Goal: Transaction & Acquisition: Purchase product/service

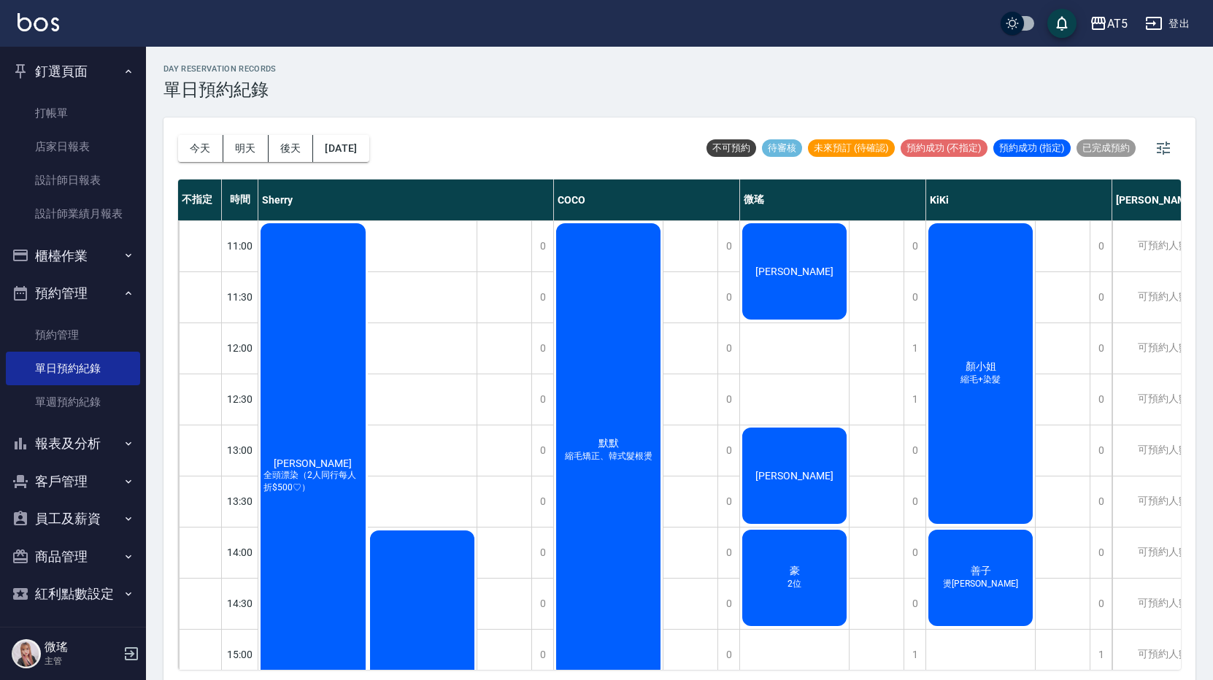
click at [526, 433] on div "公休" at bounding box center [504, 679] width 55 height 919
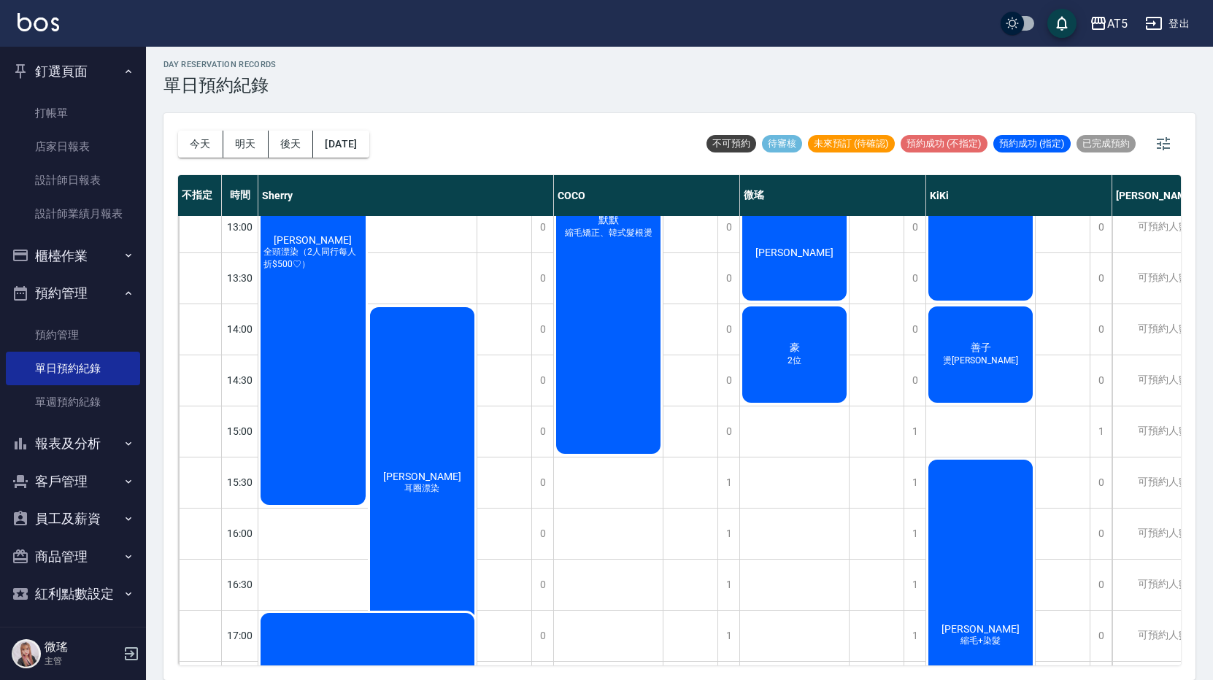
scroll to position [73, 0]
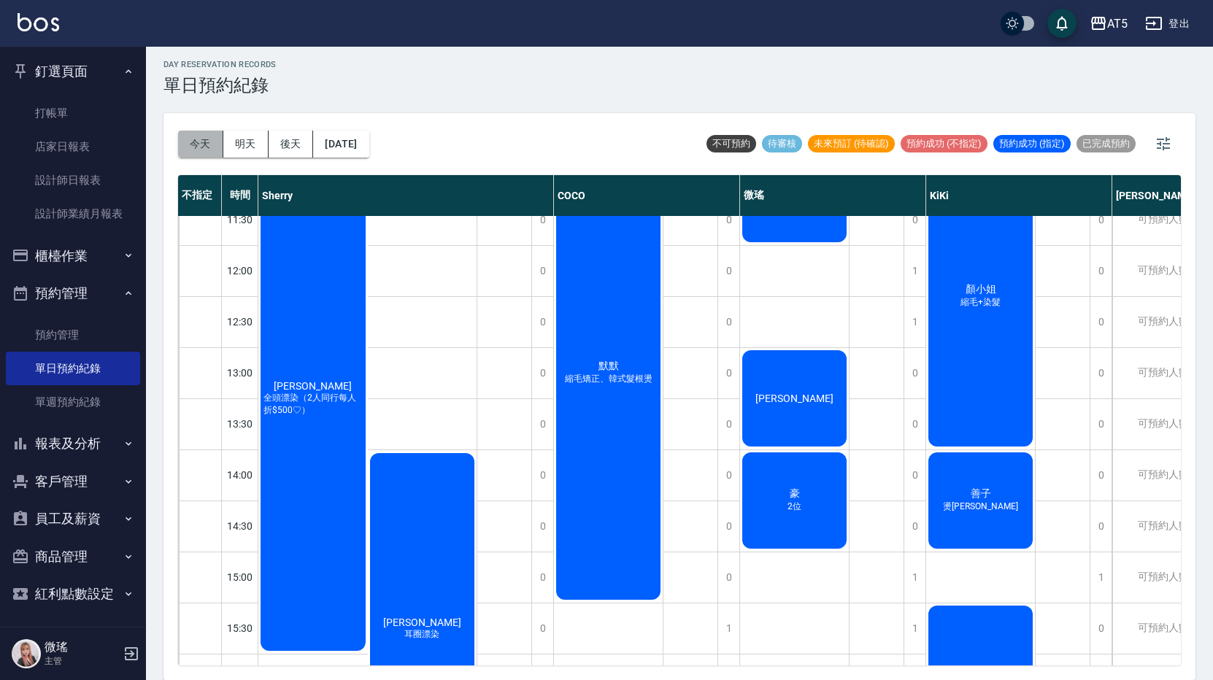
click at [200, 149] on button "今天" at bounding box center [200, 144] width 45 height 27
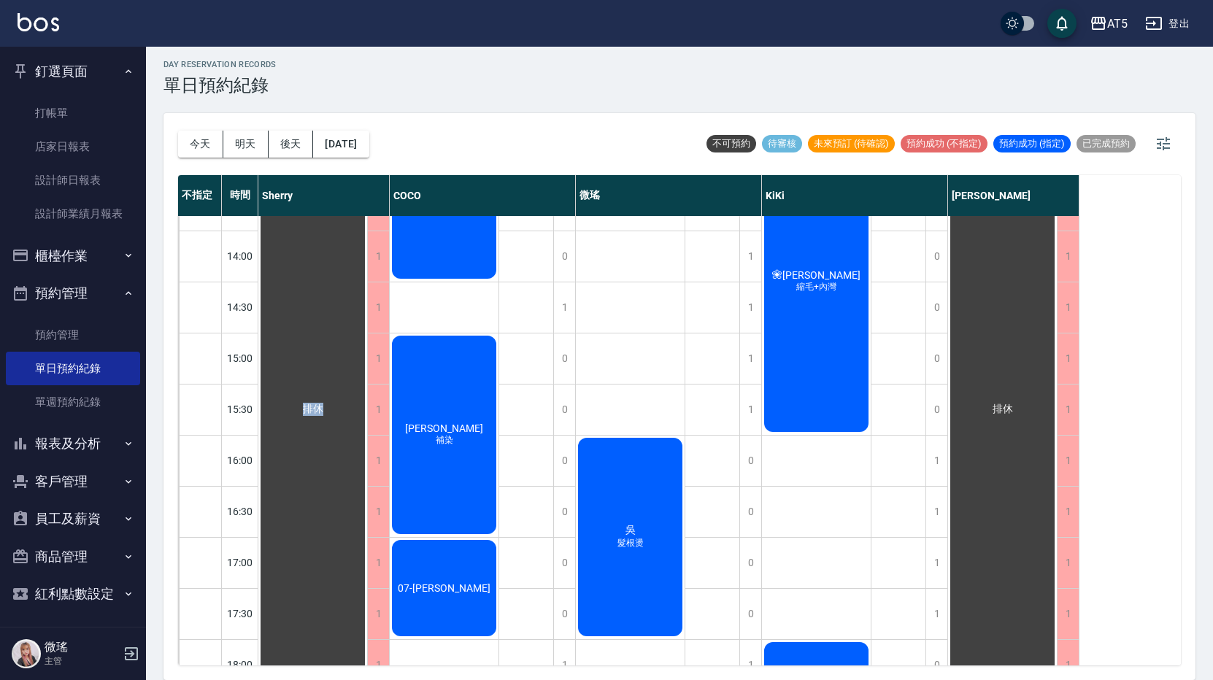
scroll to position [365, 0]
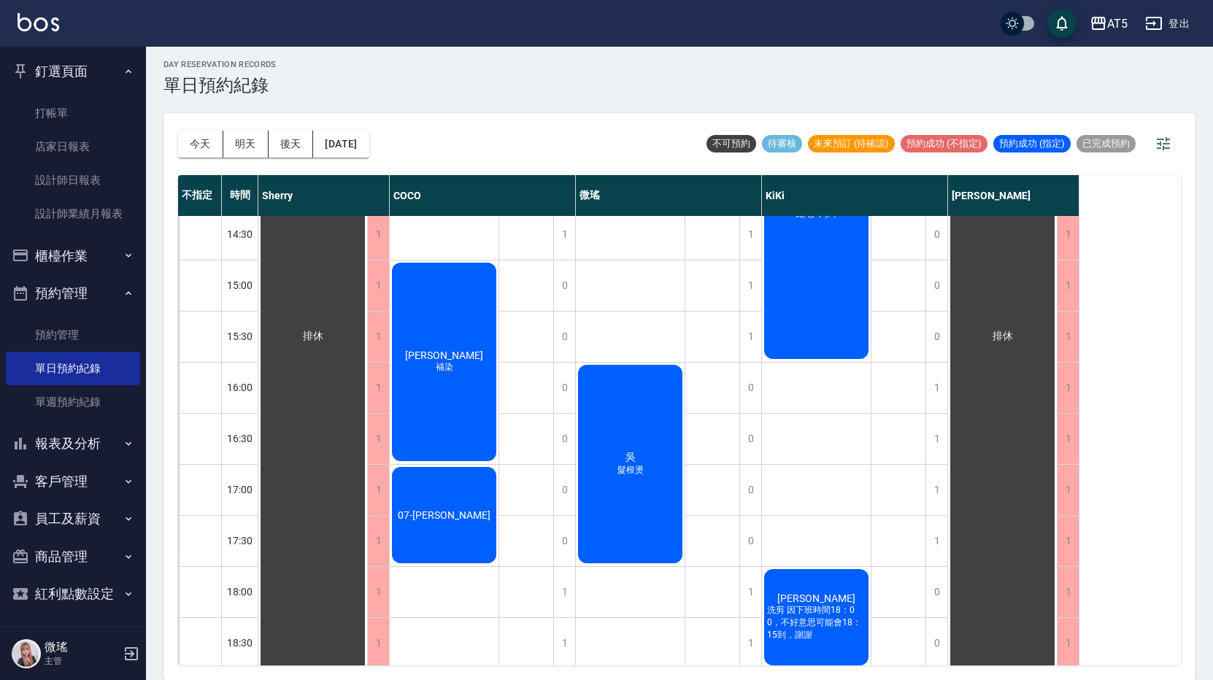
click at [634, 471] on span "髮根燙" at bounding box center [630, 470] width 32 height 12
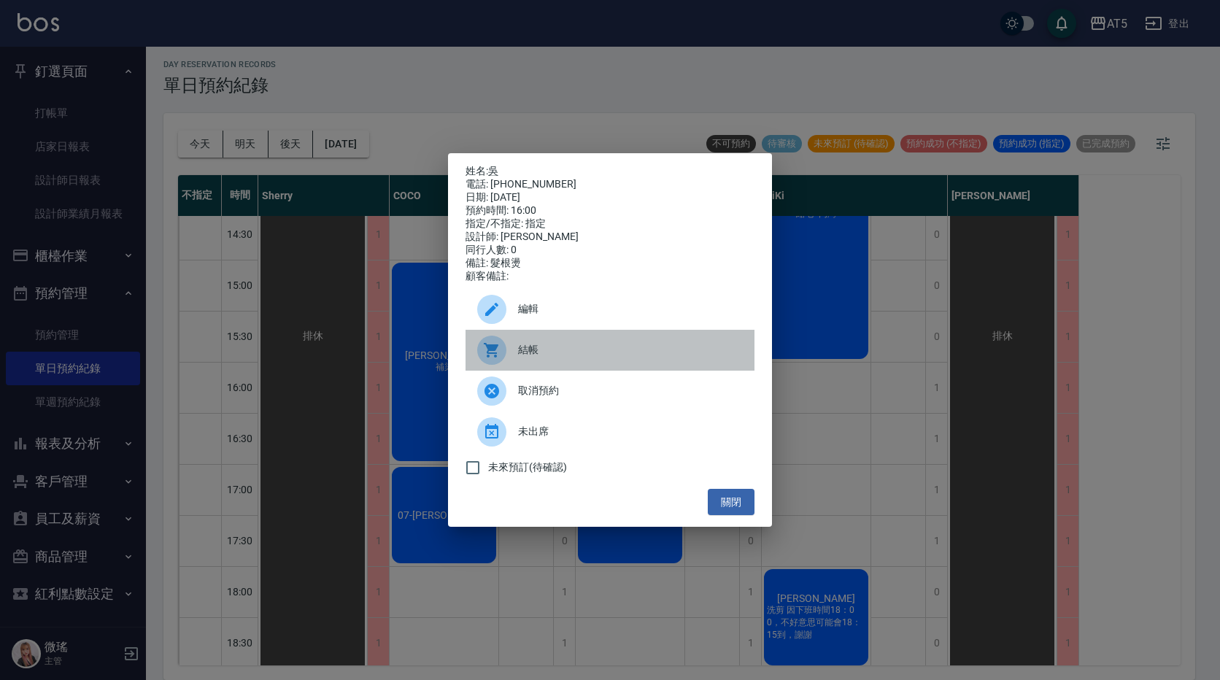
click at [532, 349] on span "結帳" at bounding box center [630, 349] width 225 height 15
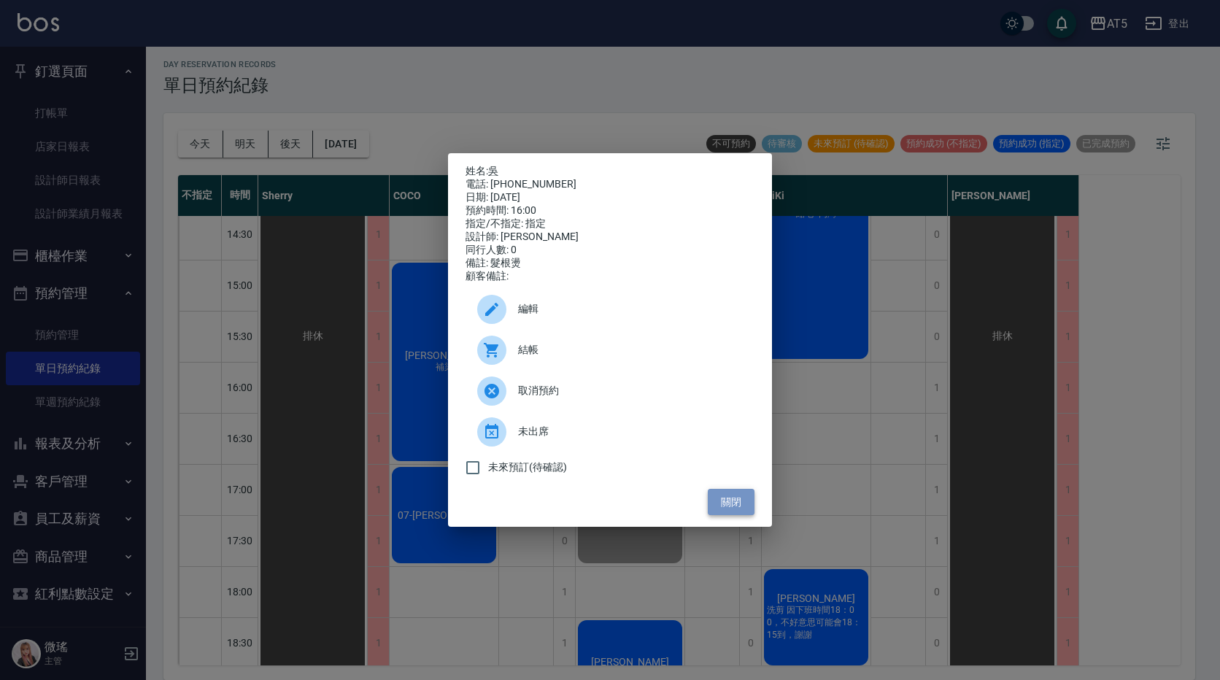
click at [738, 512] on button "關閉" at bounding box center [731, 502] width 47 height 27
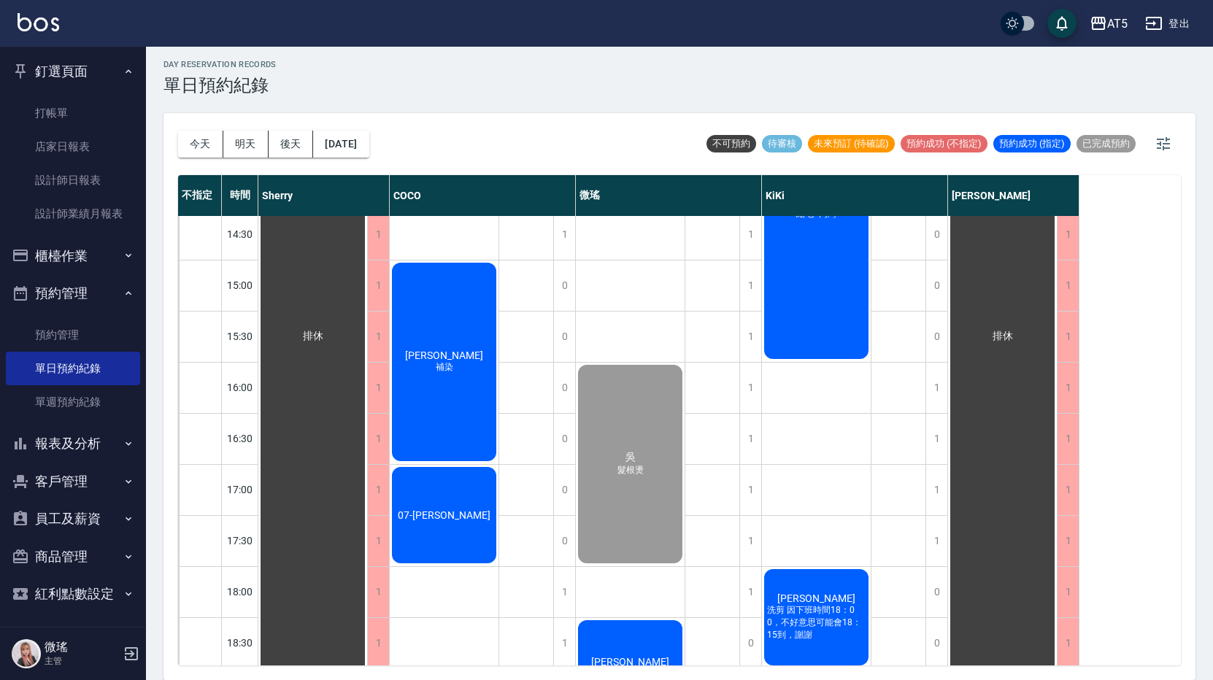
scroll to position [482, 0]
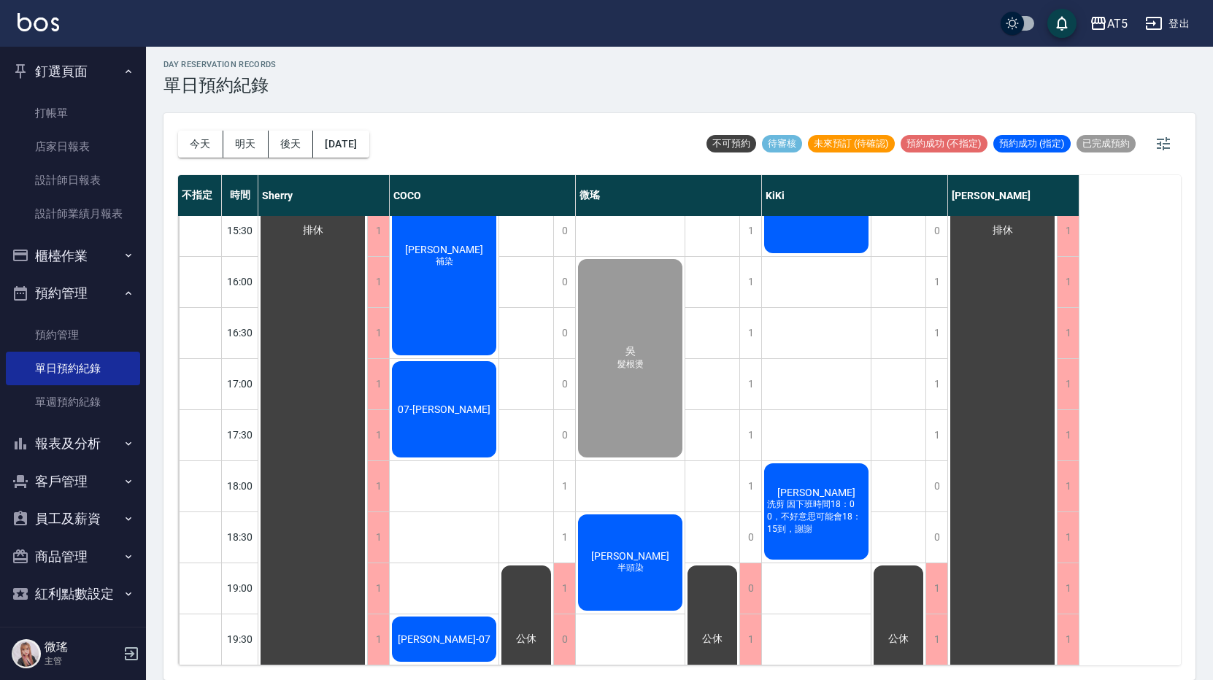
click at [58, 483] on button "客戶管理" at bounding box center [73, 482] width 134 height 38
click at [82, 517] on link "客戶列表" at bounding box center [73, 523] width 134 height 34
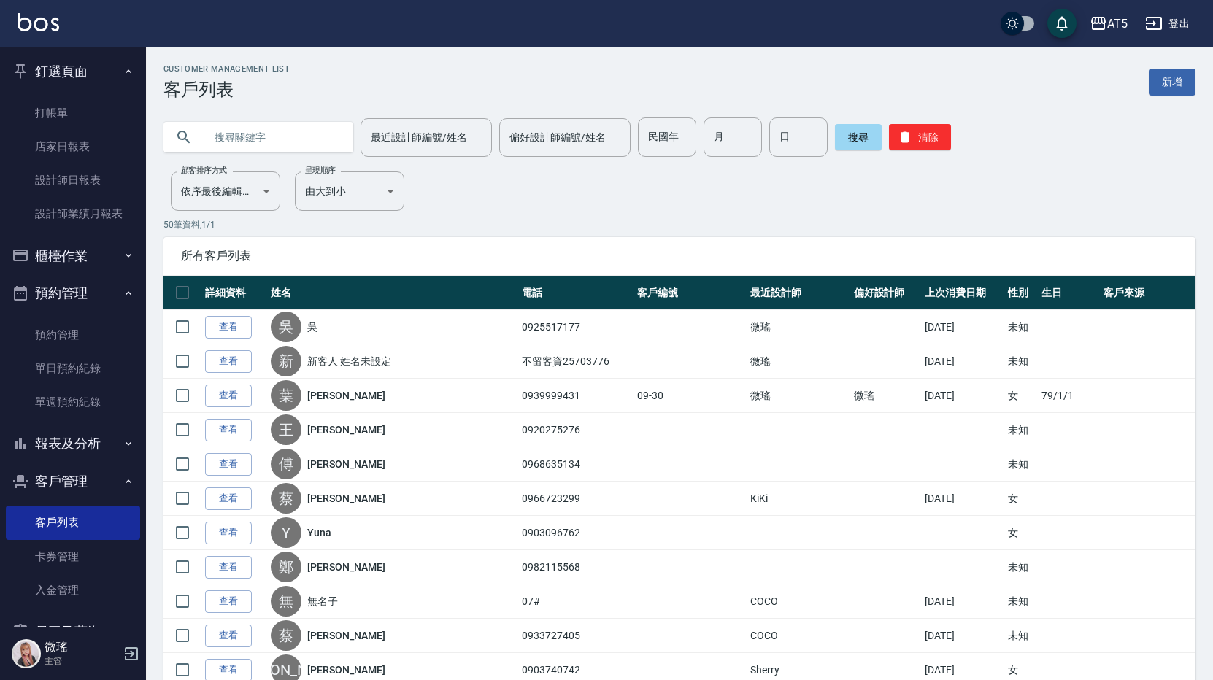
click at [280, 143] on input "text" at bounding box center [272, 136] width 137 height 39
type input "蔡"
click at [845, 134] on button "搜尋" at bounding box center [858, 137] width 47 height 26
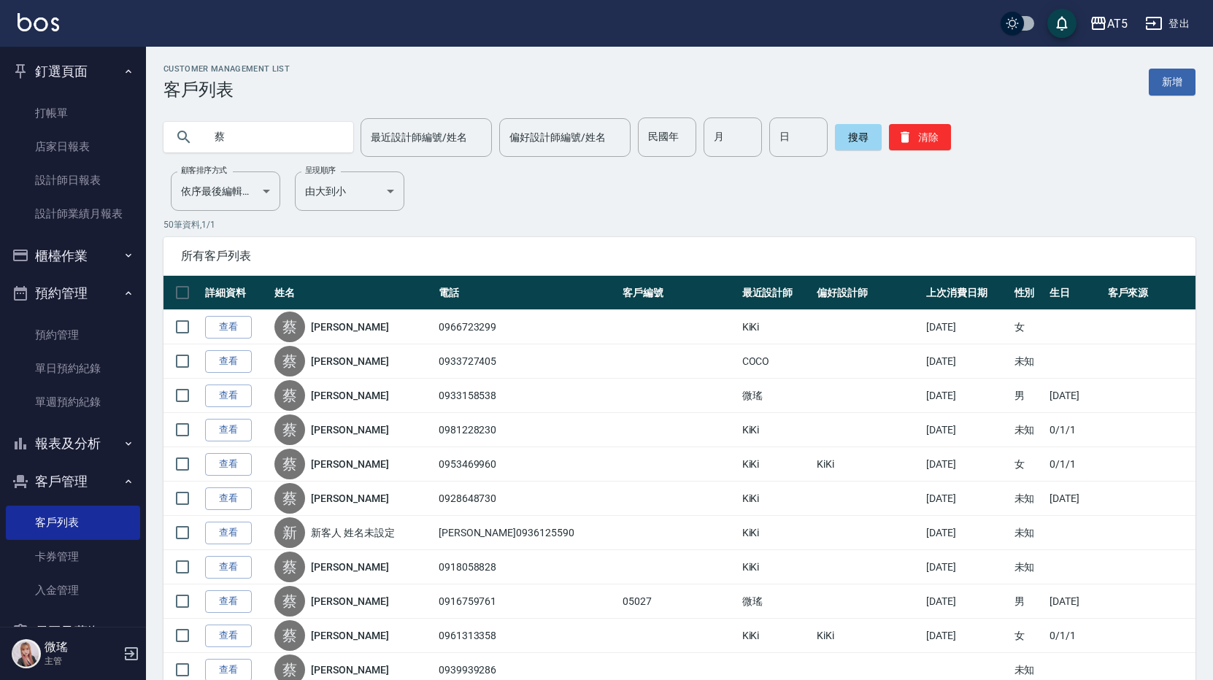
scroll to position [292, 0]
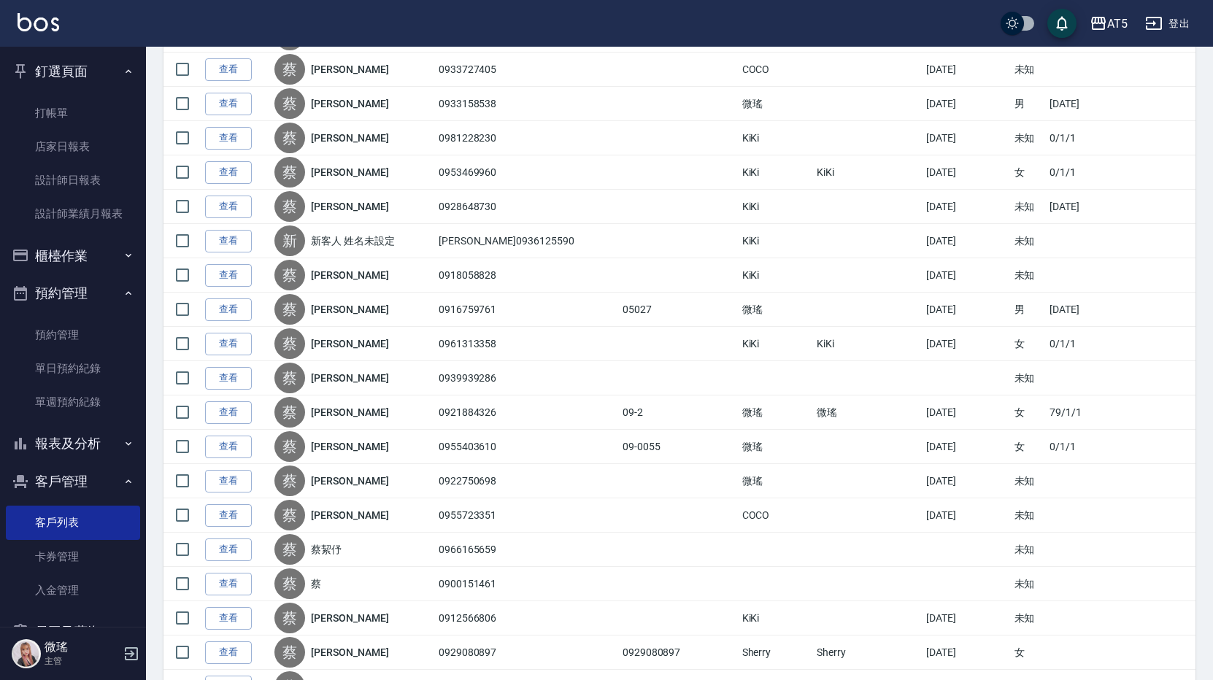
click at [225, 419] on link "查看" at bounding box center [228, 412] width 47 height 23
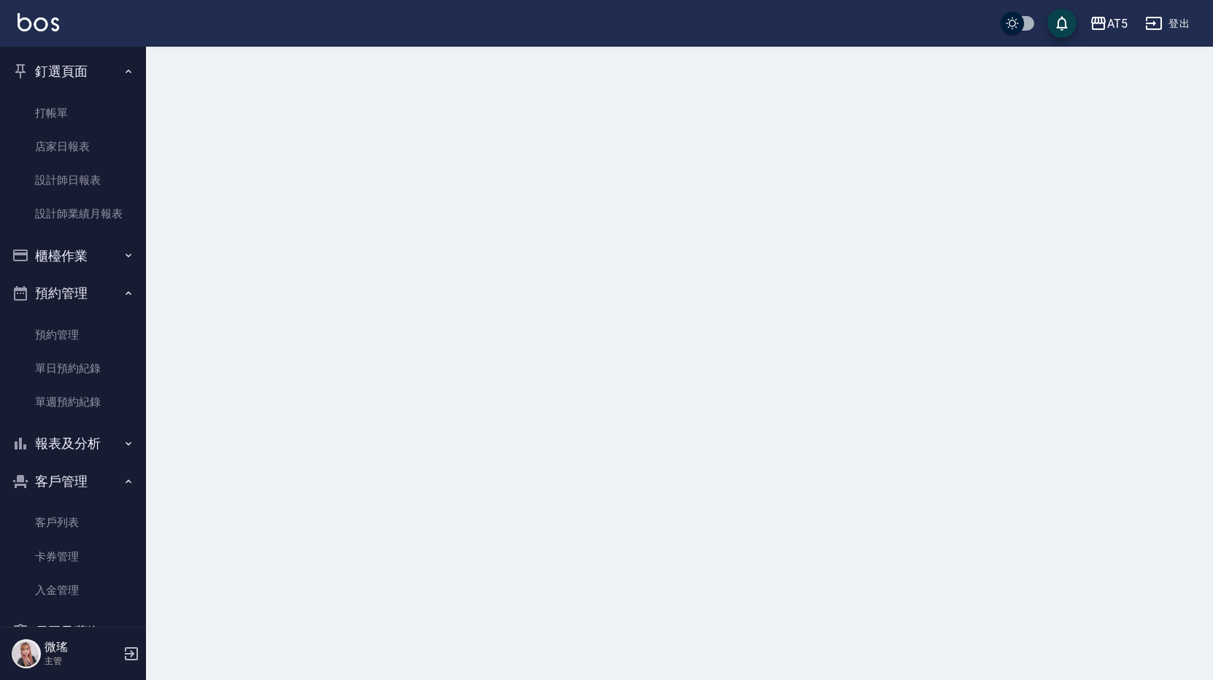
click at [225, 419] on div at bounding box center [606, 340] width 1213 height 680
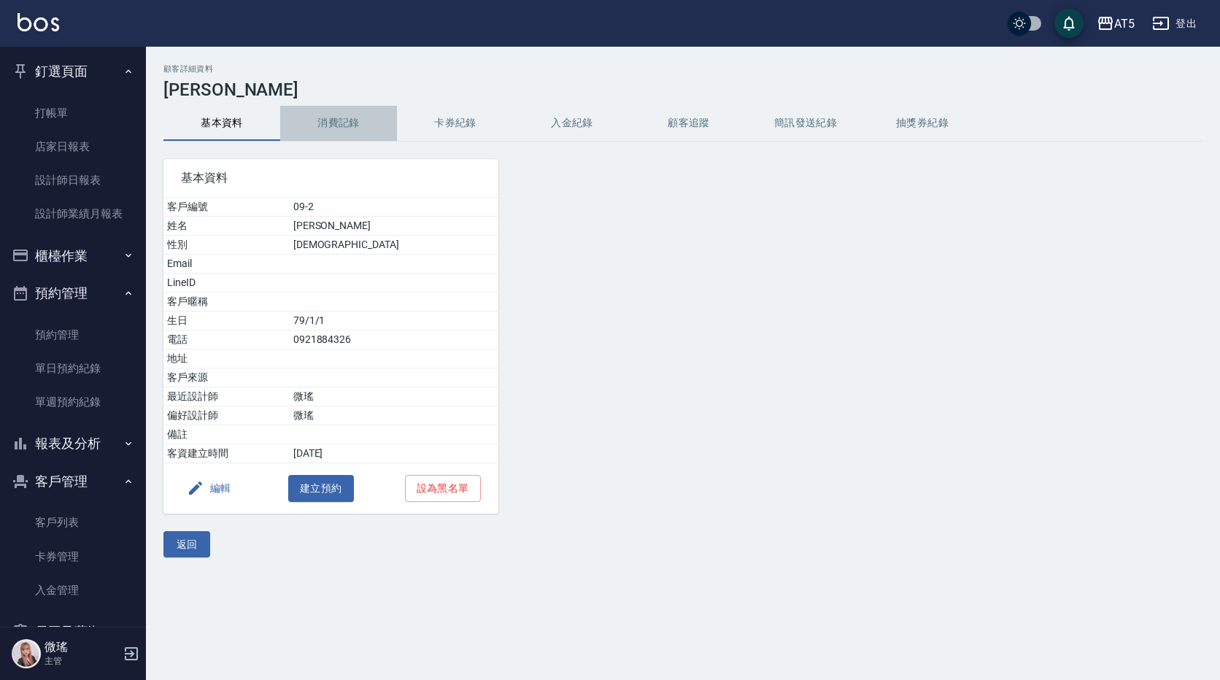
click at [349, 120] on button "消費記錄" at bounding box center [338, 123] width 117 height 35
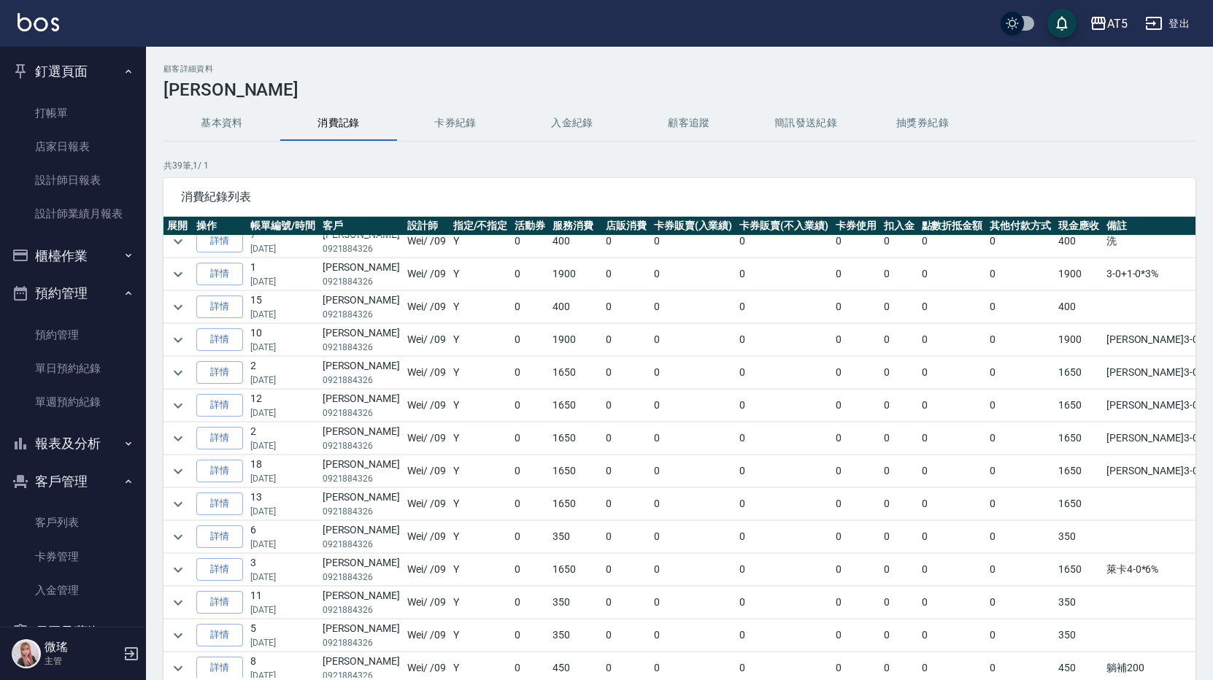
scroll to position [255, 0]
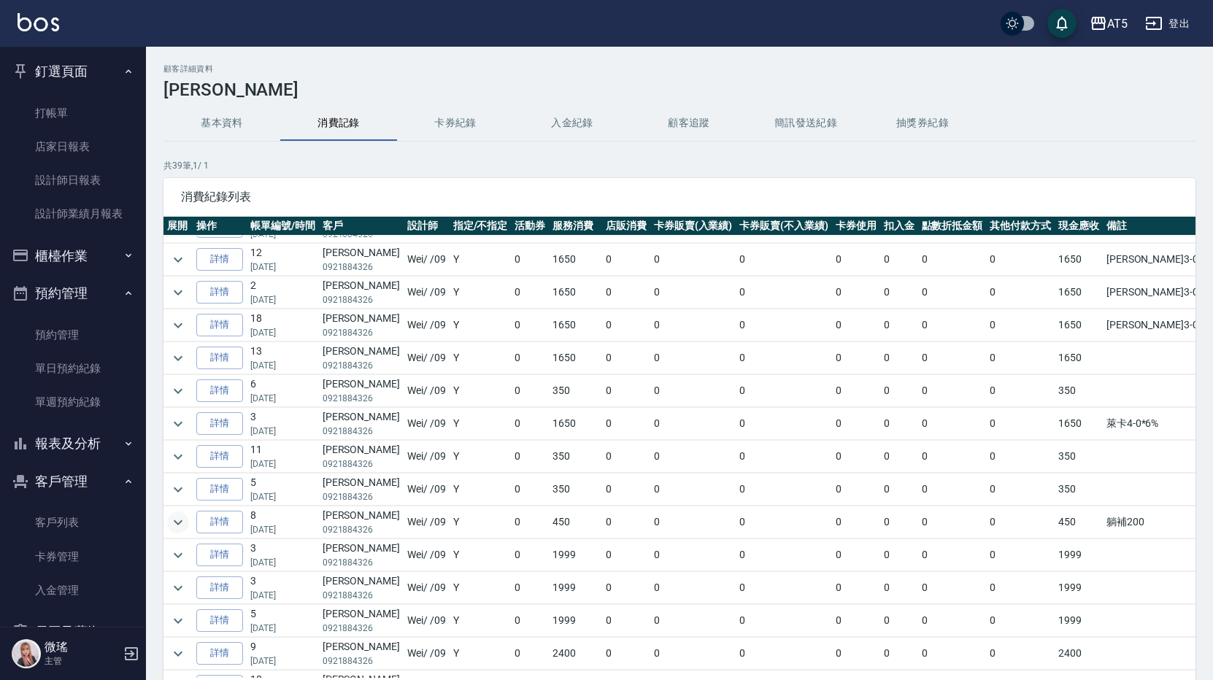
click at [174, 523] on icon "expand row" at bounding box center [178, 523] width 18 height 18
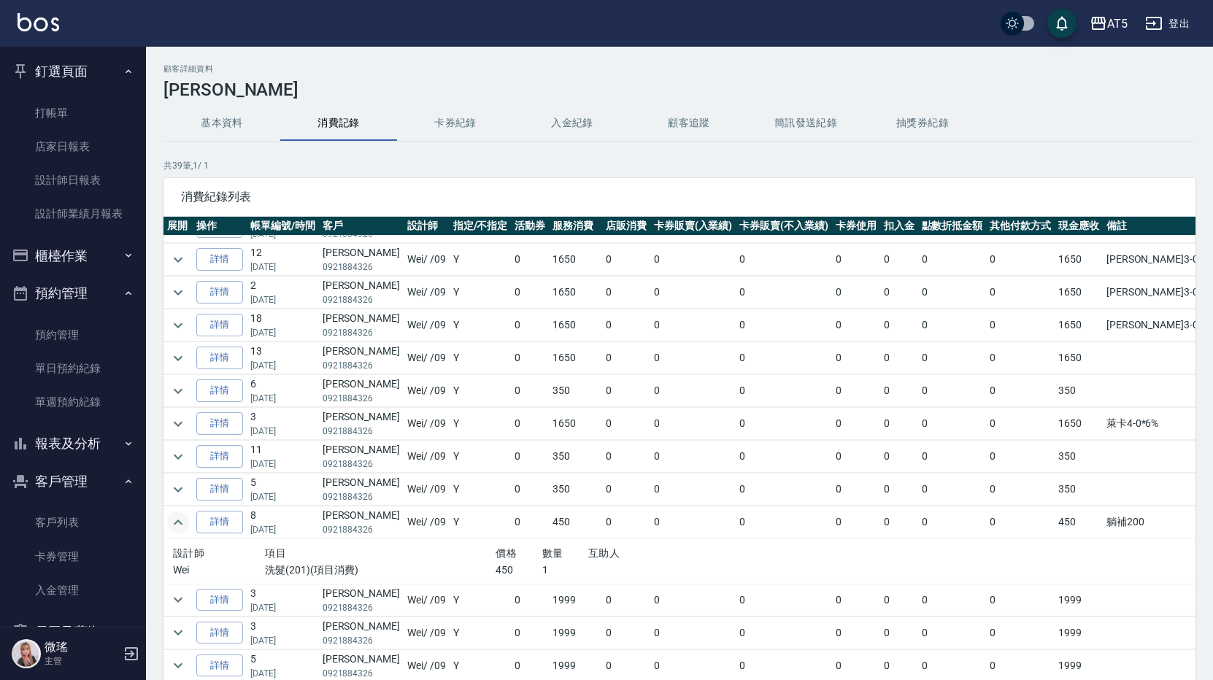
click at [174, 523] on icon "expand row" at bounding box center [178, 522] width 9 height 5
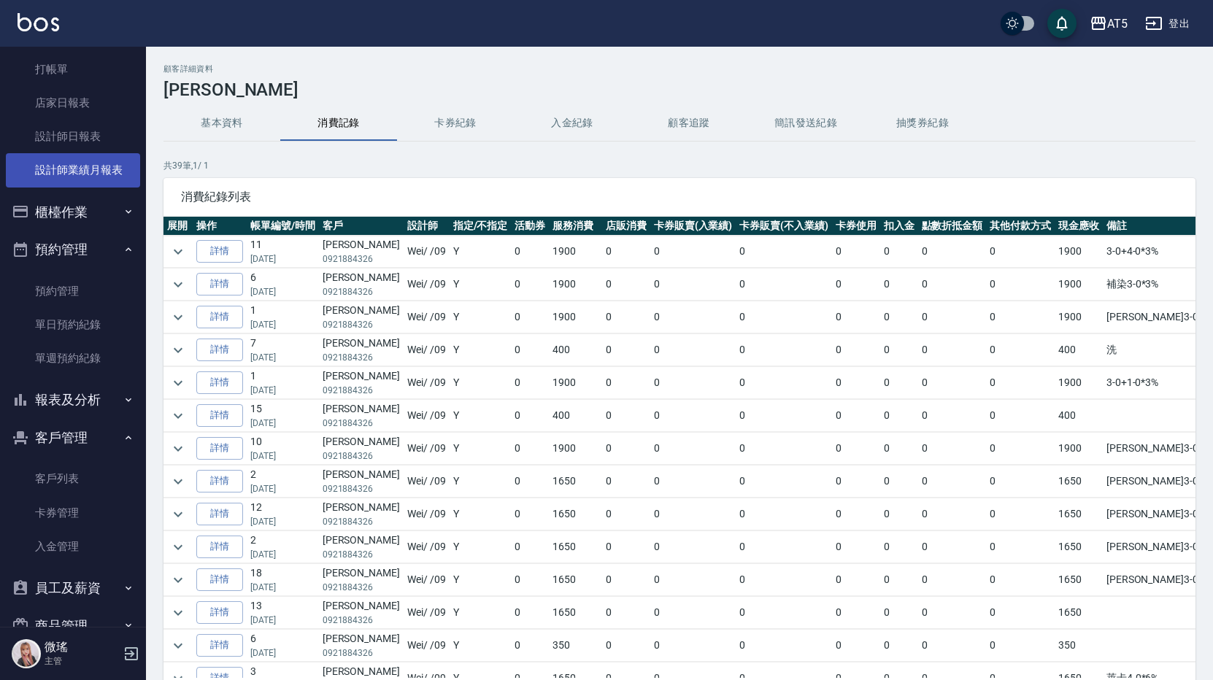
scroll to position [0, 0]
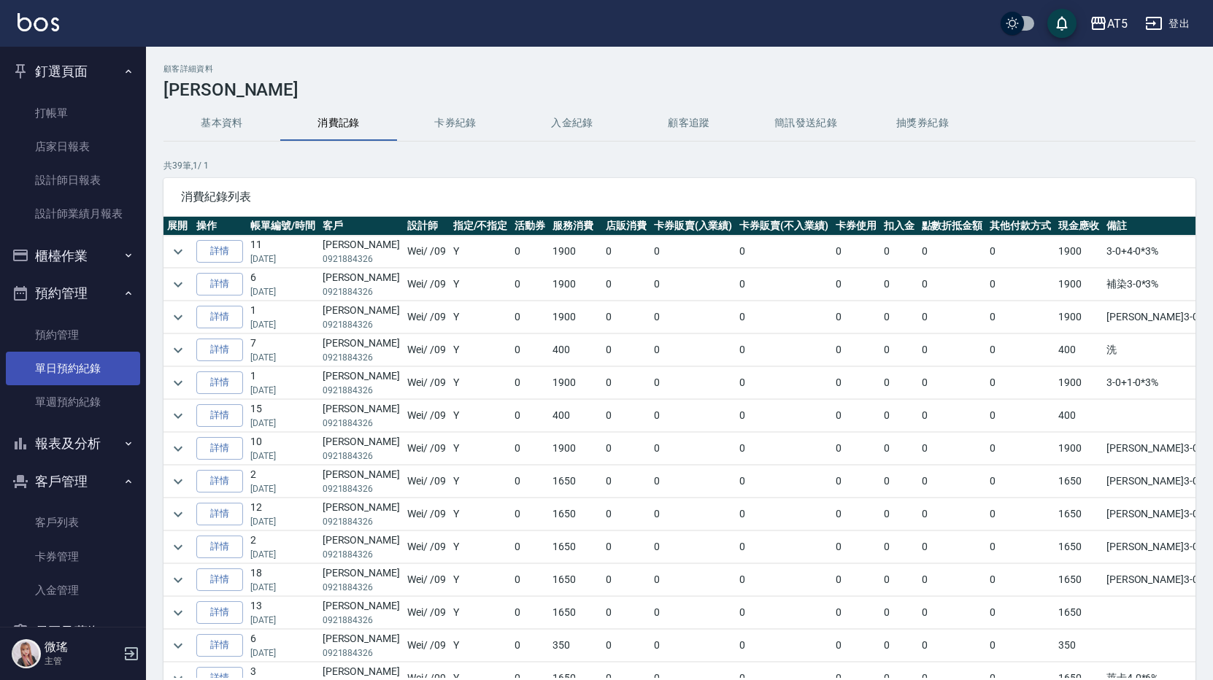
click at [90, 376] on link "單日預約紀錄" at bounding box center [73, 369] width 134 height 34
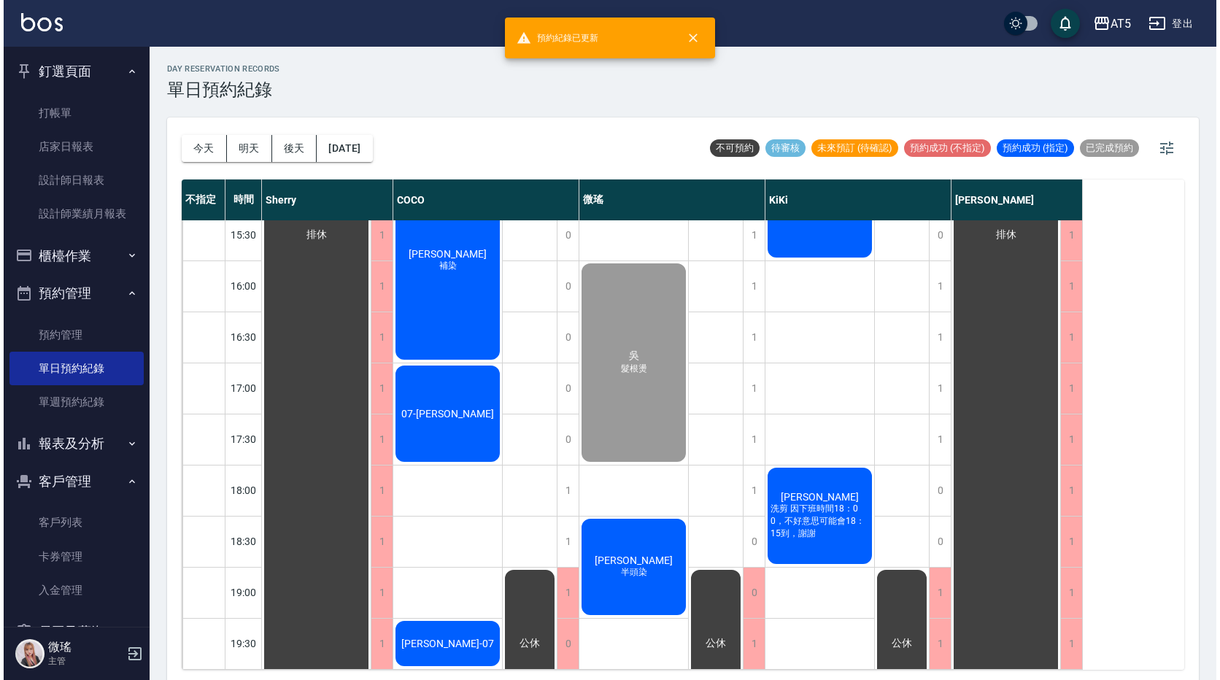
scroll to position [4, 0]
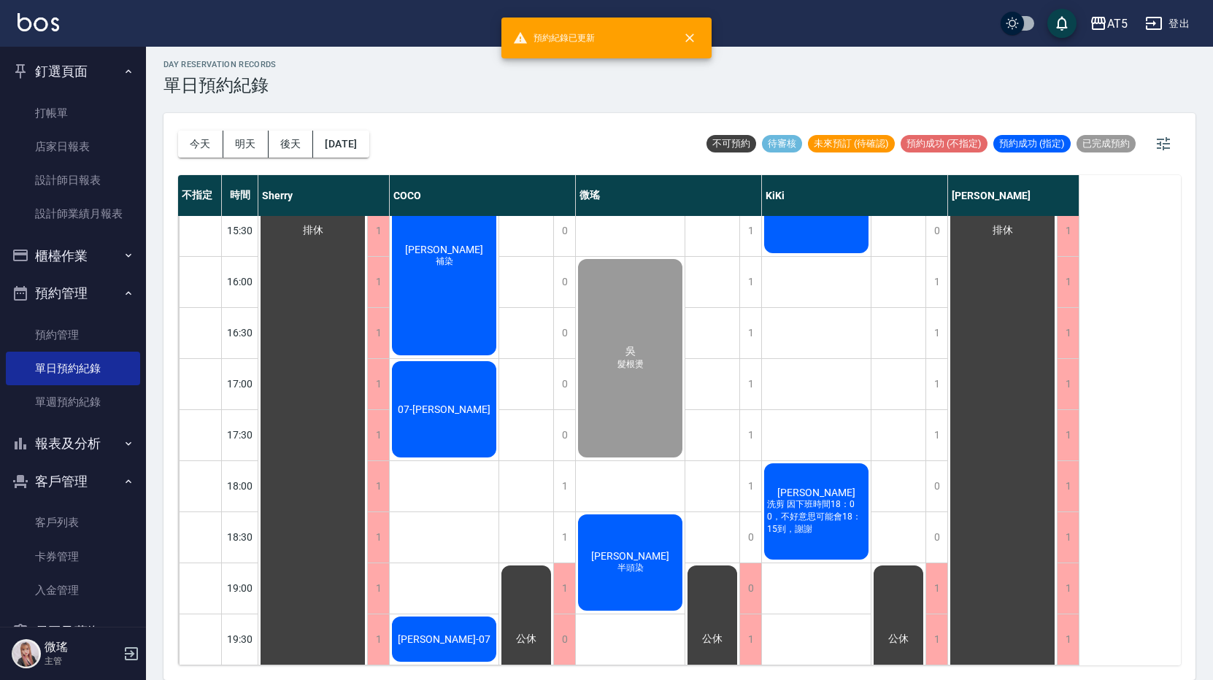
click at [620, 568] on div "蔡淑雅 半頭染" at bounding box center [630, 562] width 109 height 101
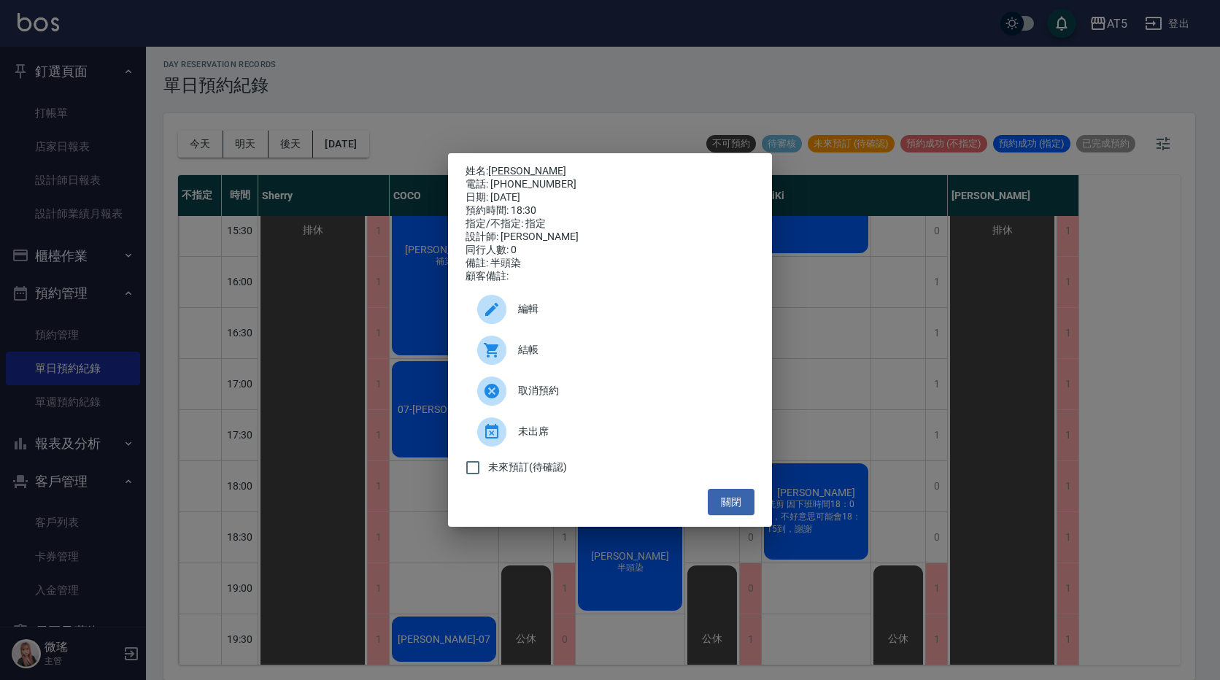
drag, startPoint x: 523, startPoint y: 331, endPoint x: 525, endPoint y: 338, distance: 7.4
click at [524, 330] on div "編輯" at bounding box center [610, 309] width 289 height 41
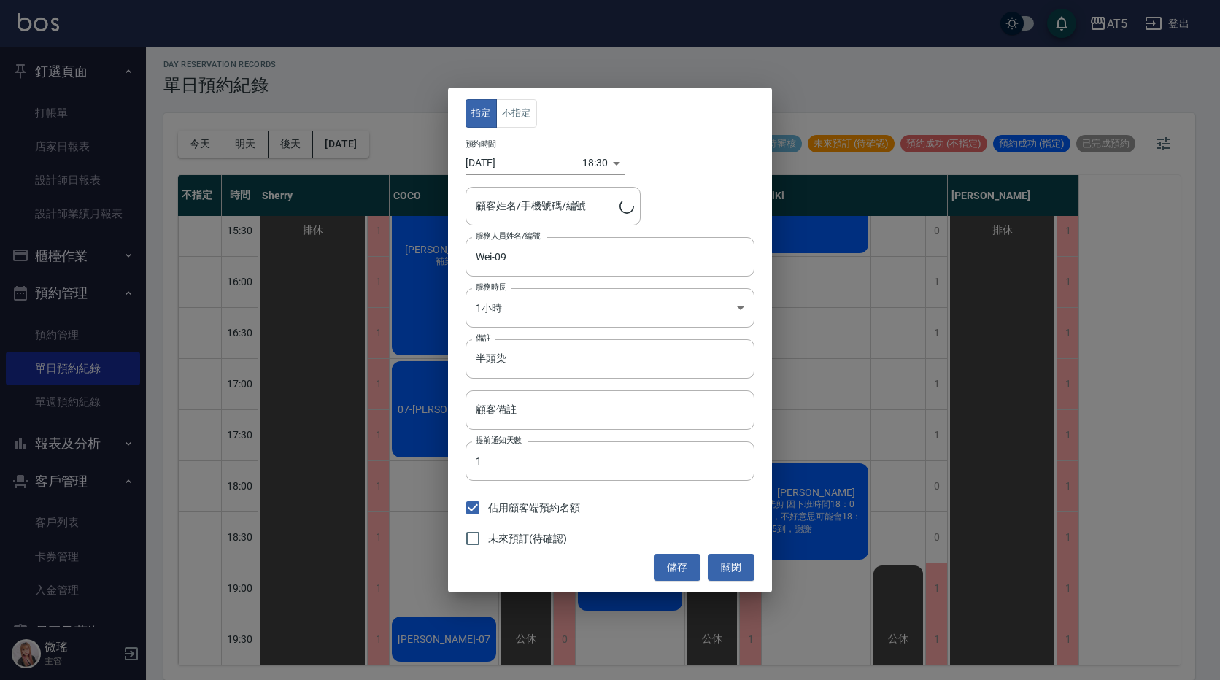
type input "[PERSON_NAME]/0921884326/09-2"
click at [731, 567] on button "關閉" at bounding box center [731, 567] width 47 height 27
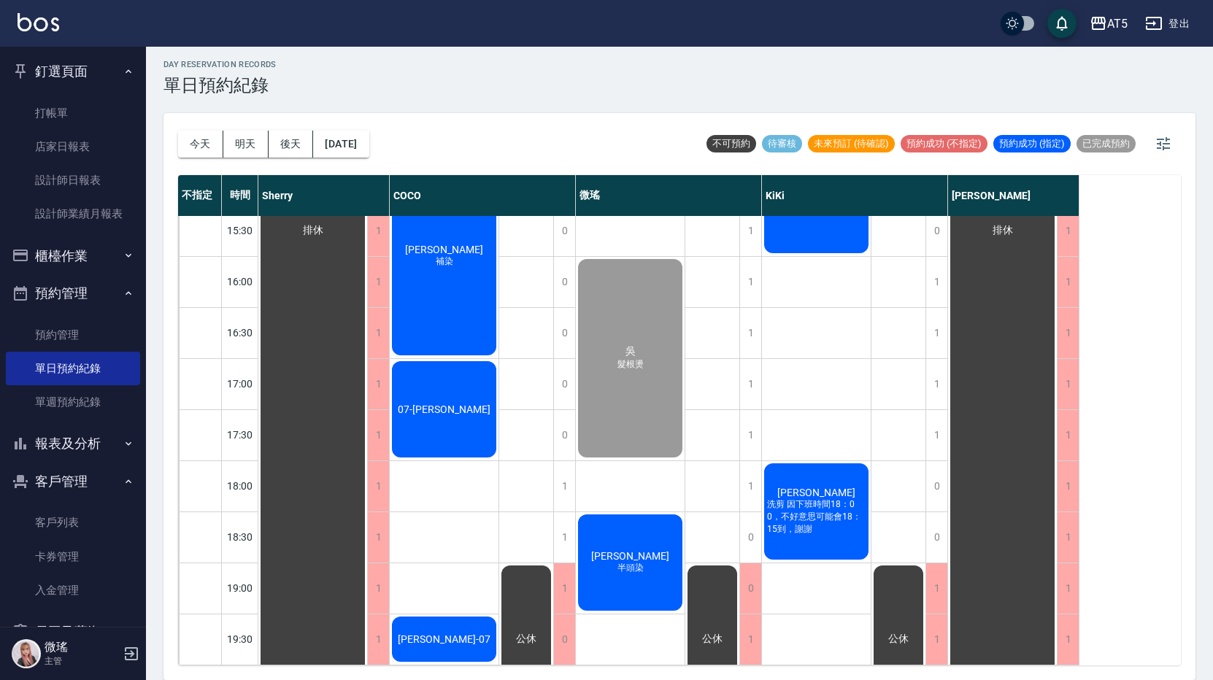
click at [620, 569] on div "蔡淑雅 半頭染" at bounding box center [630, 562] width 109 height 101
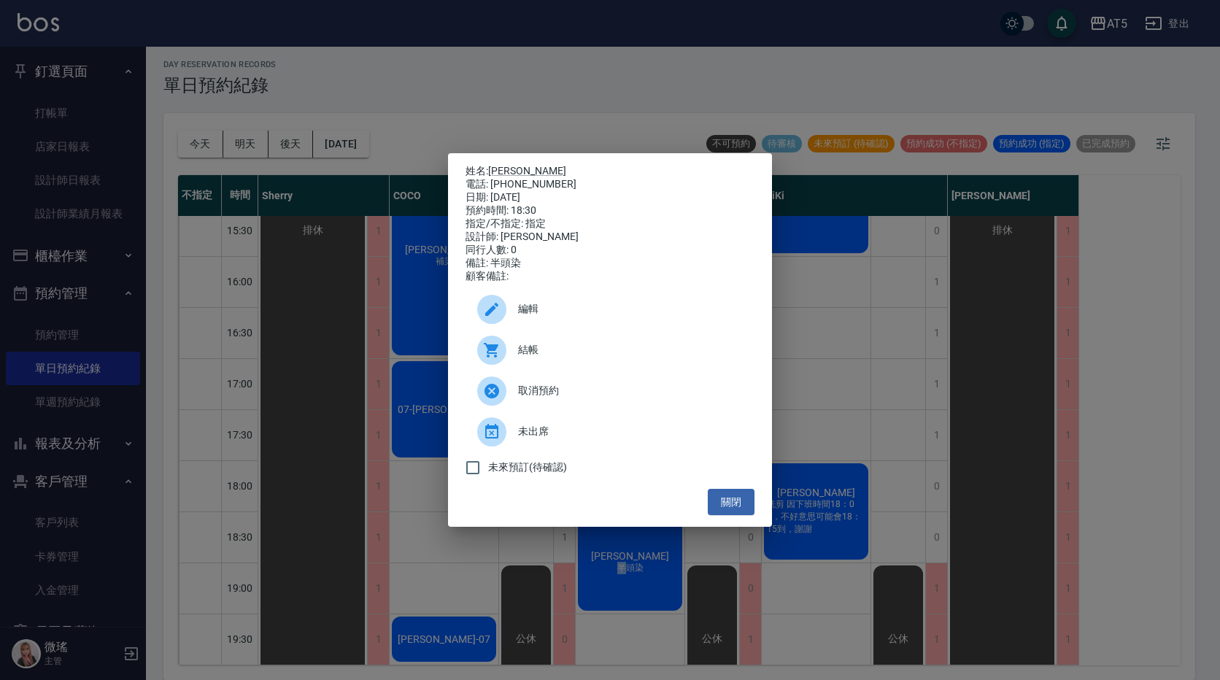
drag, startPoint x: 620, startPoint y: 569, endPoint x: 544, endPoint y: 364, distance: 218.9
click at [544, 358] on span "結帳" at bounding box center [630, 349] width 225 height 15
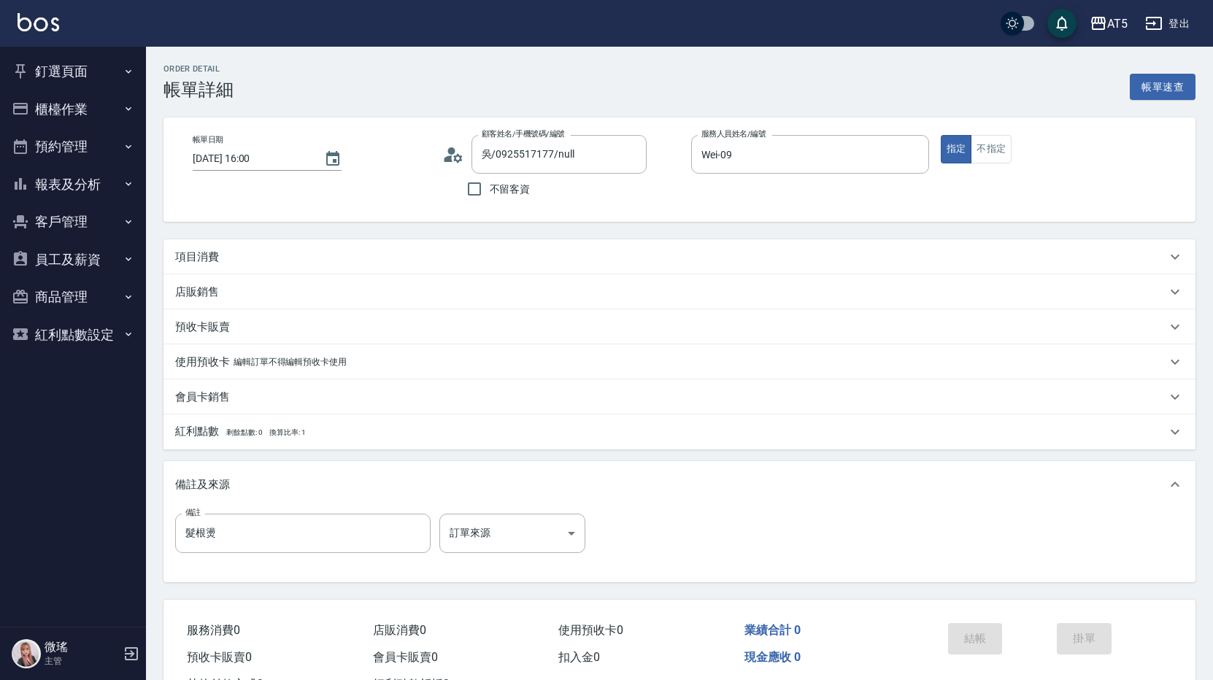
click at [200, 258] on p "項目消費" at bounding box center [197, 257] width 44 height 15
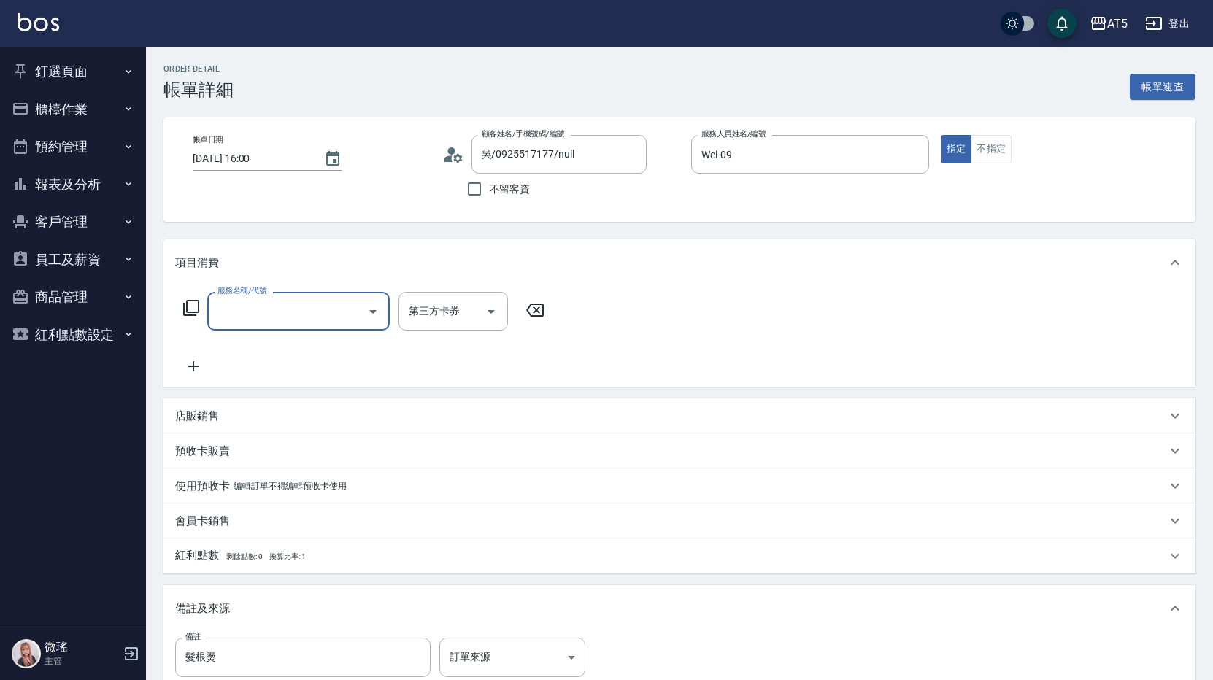
click at [266, 314] on input "服務名稱/代號" at bounding box center [287, 311] width 147 height 26
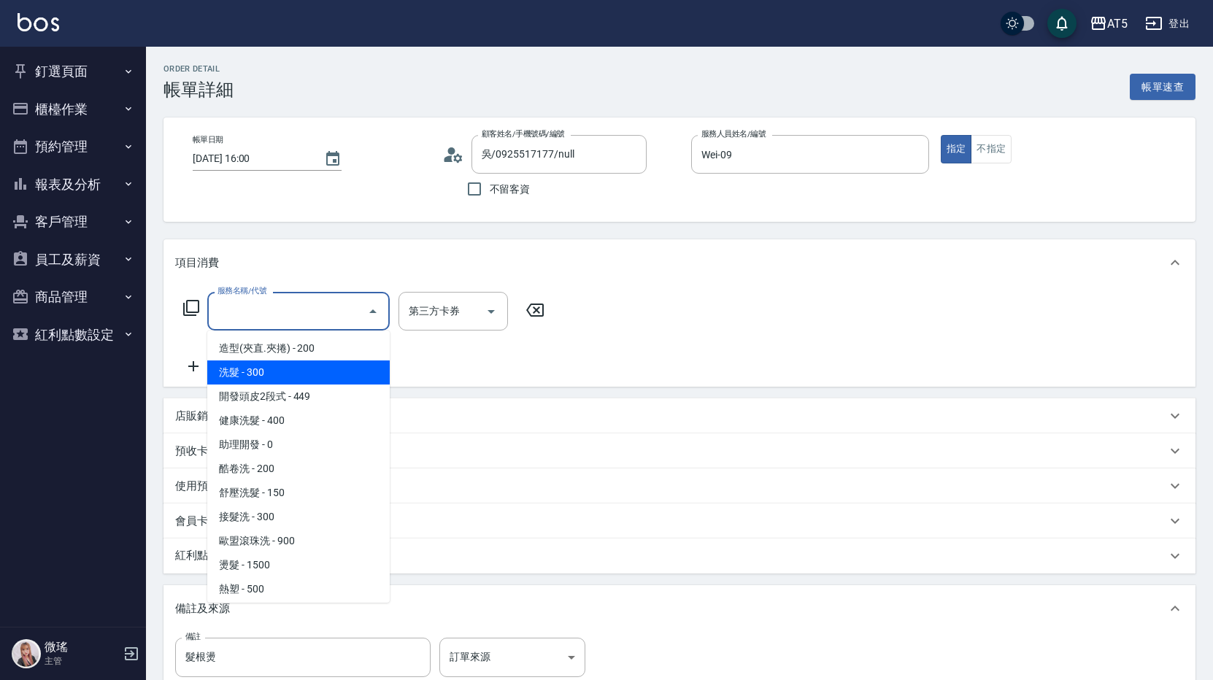
click at [274, 366] on span "洗髮 - 300" at bounding box center [298, 372] width 182 height 24
type input "洗髮(201)"
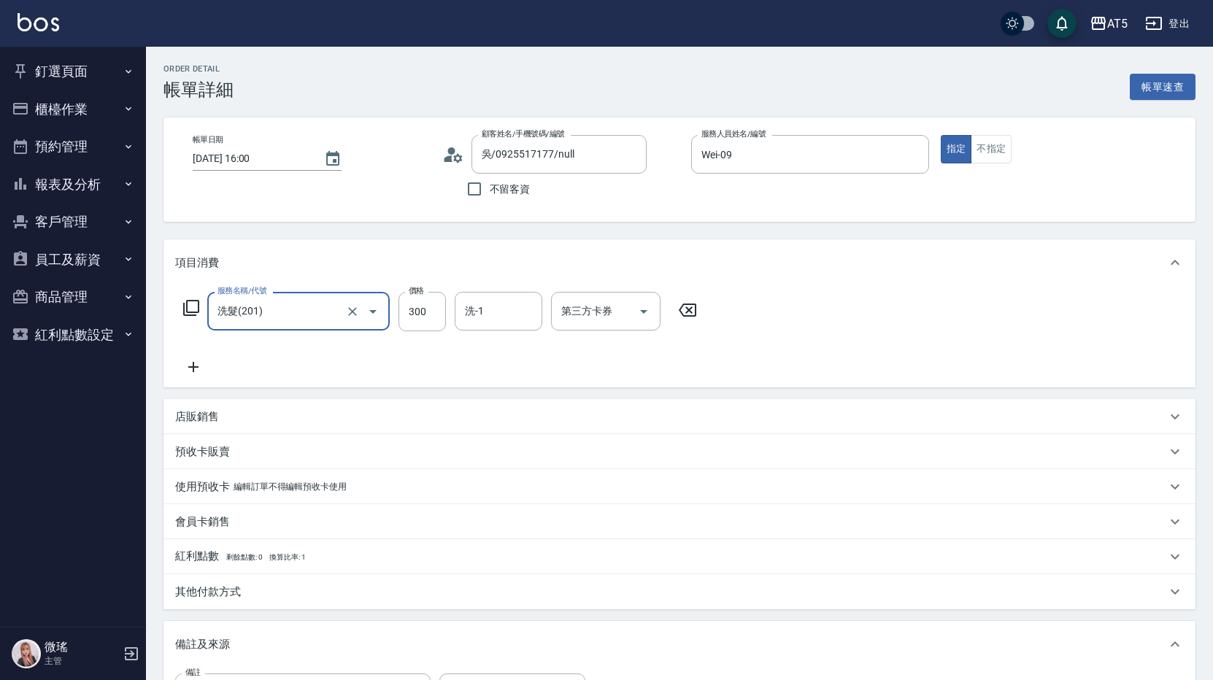
click at [190, 361] on icon at bounding box center [193, 367] width 36 height 18
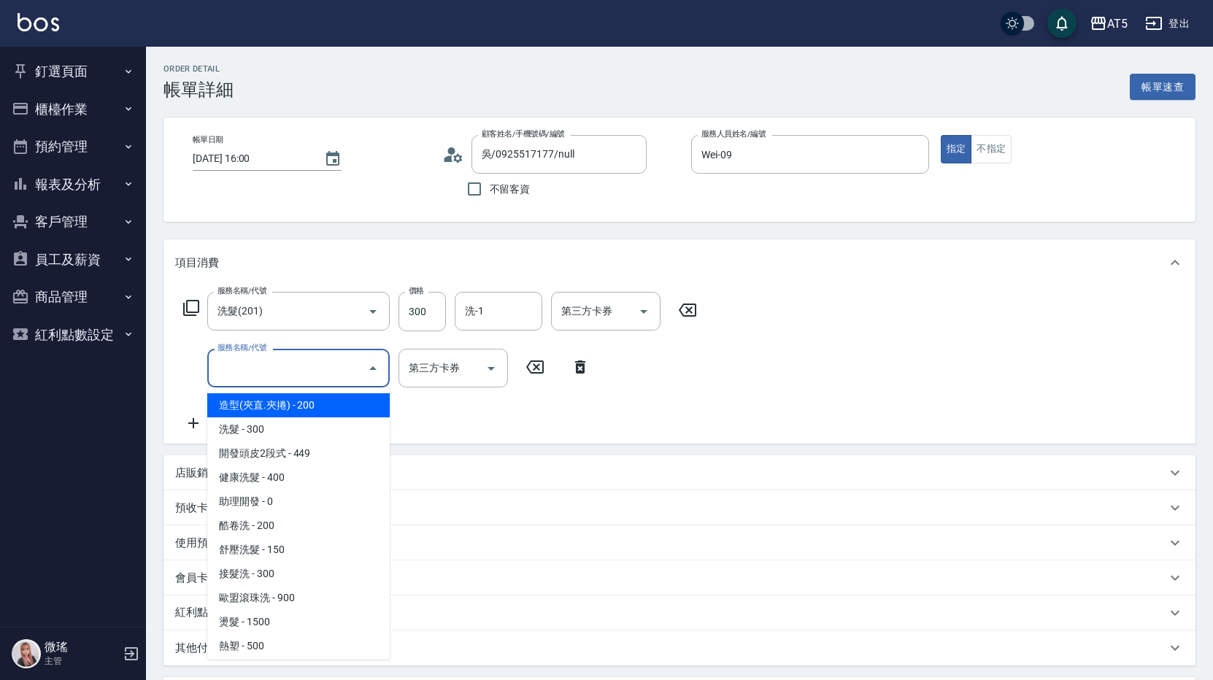
click at [254, 368] on input "服務名稱/代號" at bounding box center [287, 368] width 147 height 26
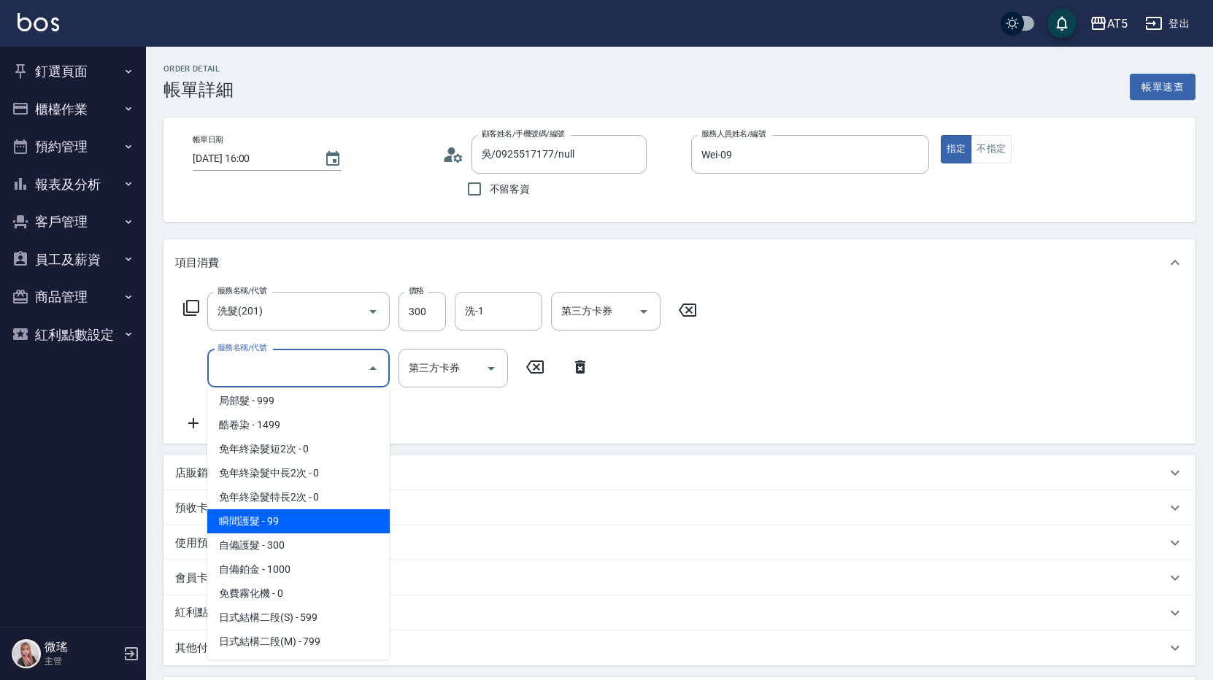
scroll to position [73, 0]
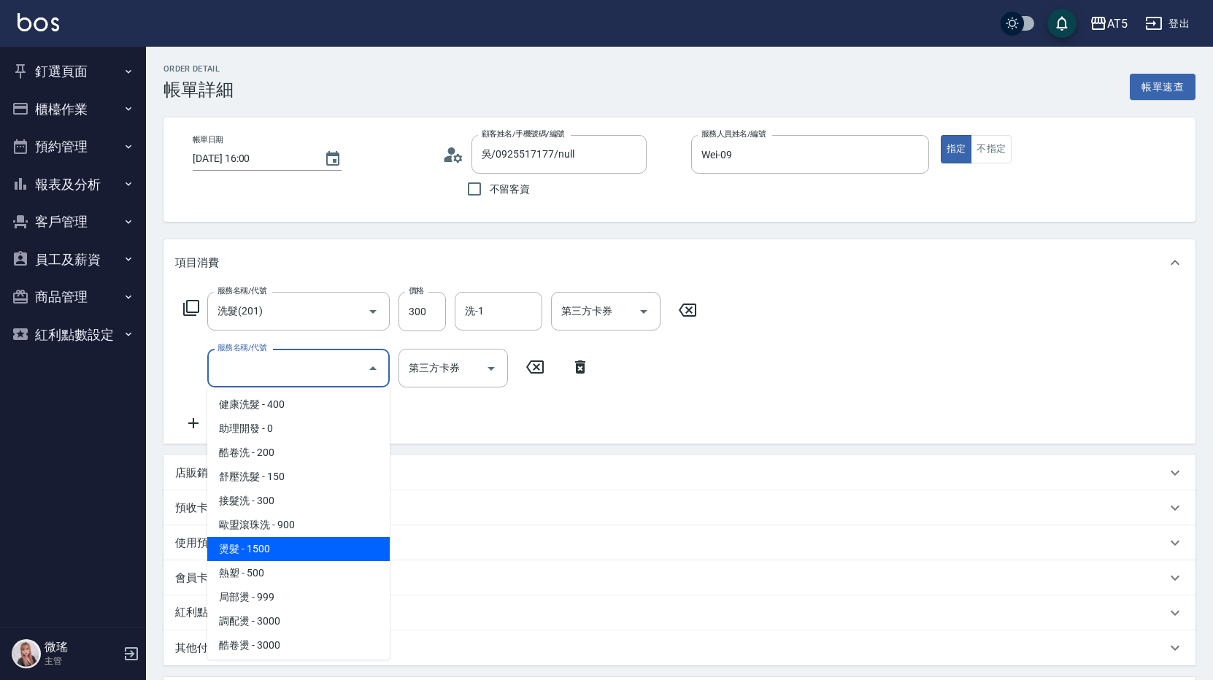
click at [304, 544] on span "燙髮 - 1500" at bounding box center [298, 549] width 182 height 24
type input "180"
type input "燙髮(301)"
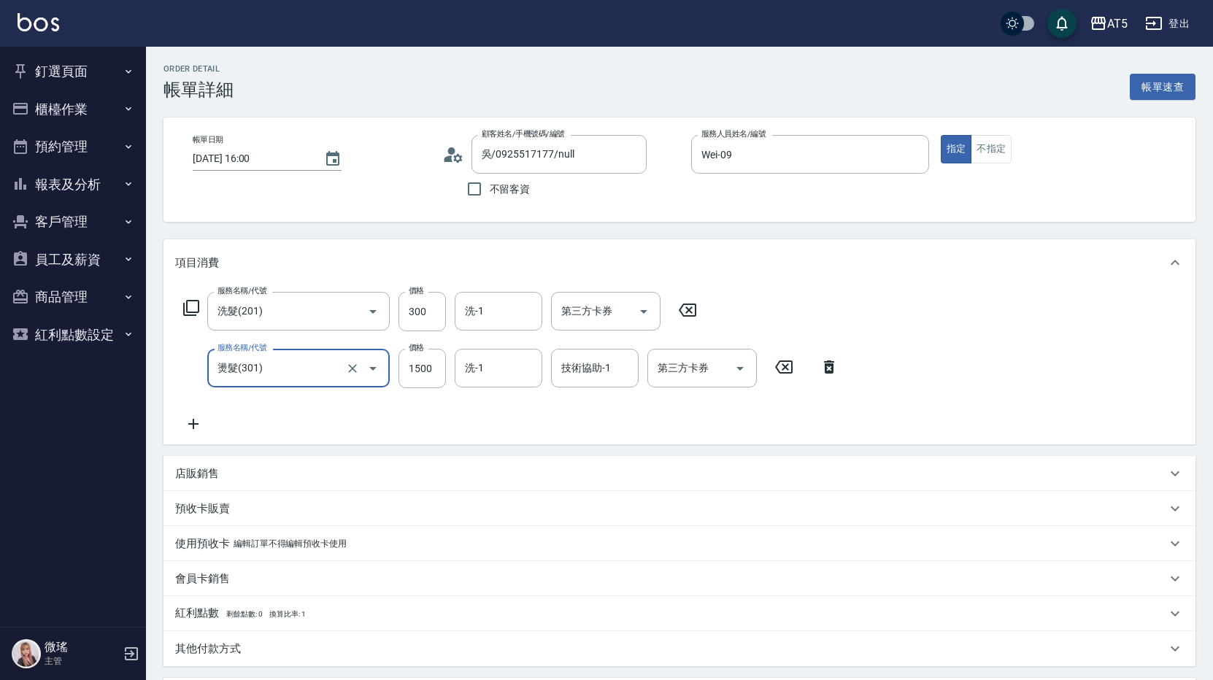
scroll to position [277, 0]
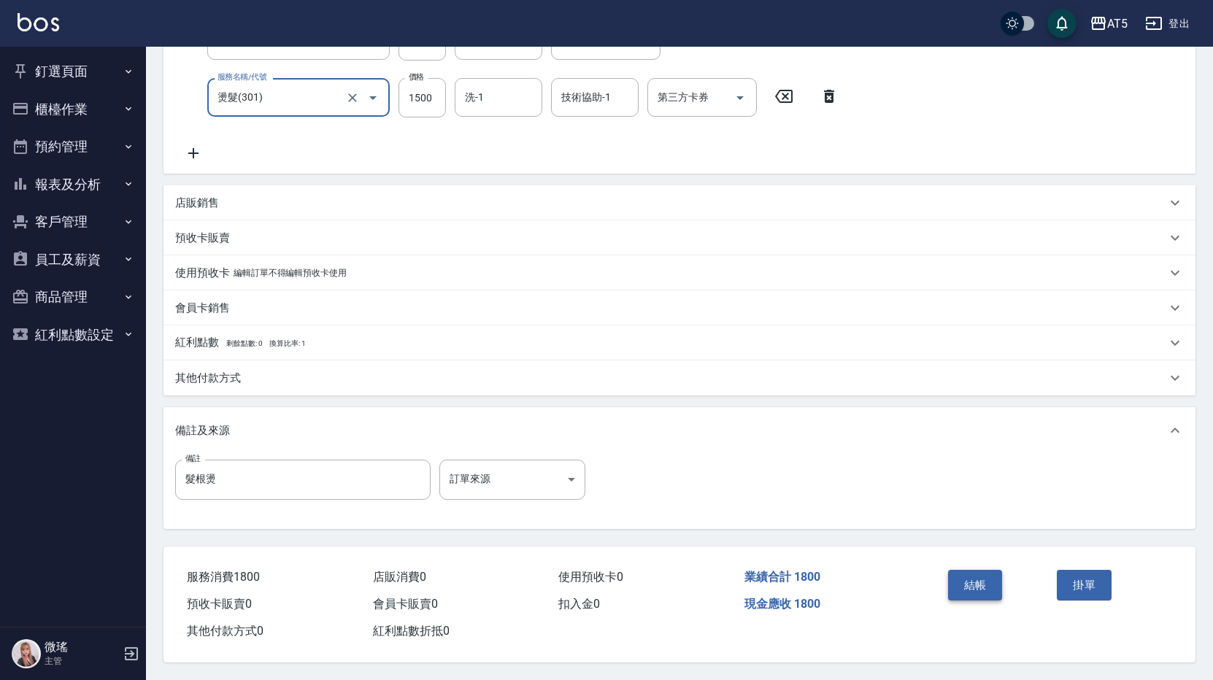
click at [981, 576] on button "結帳" at bounding box center [975, 585] width 55 height 31
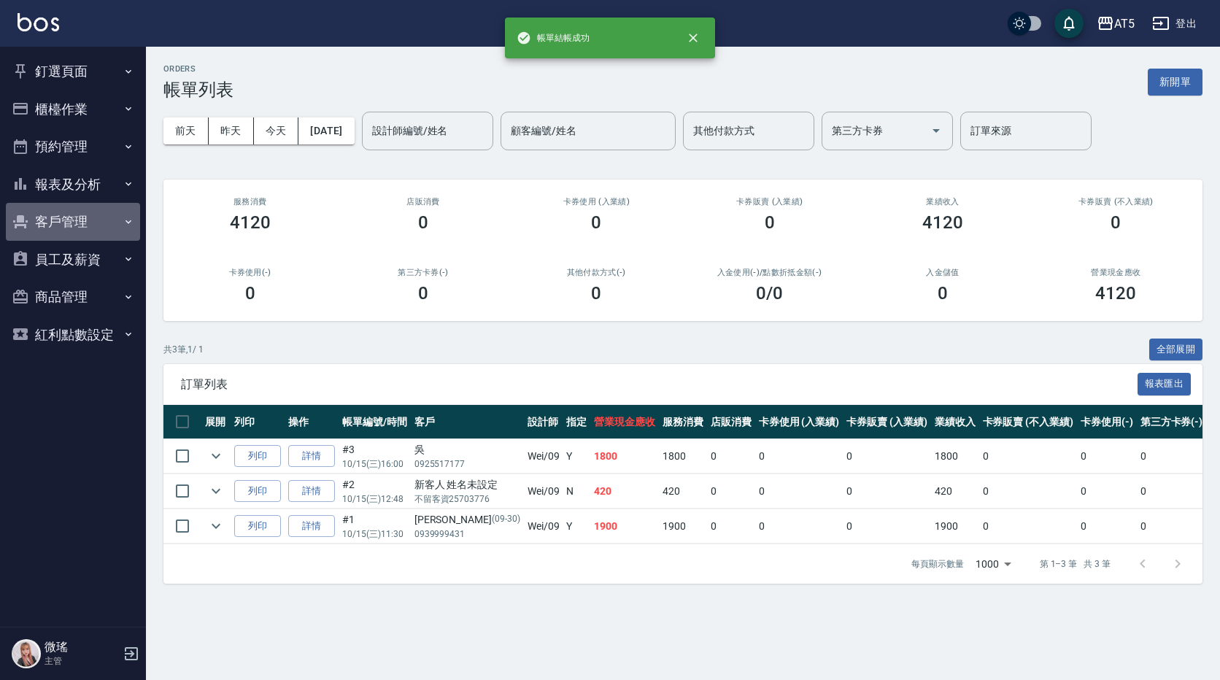
drag, startPoint x: 66, startPoint y: 221, endPoint x: 80, endPoint y: 231, distance: 17.2
click at [77, 232] on button "客戶管理" at bounding box center [73, 222] width 134 height 38
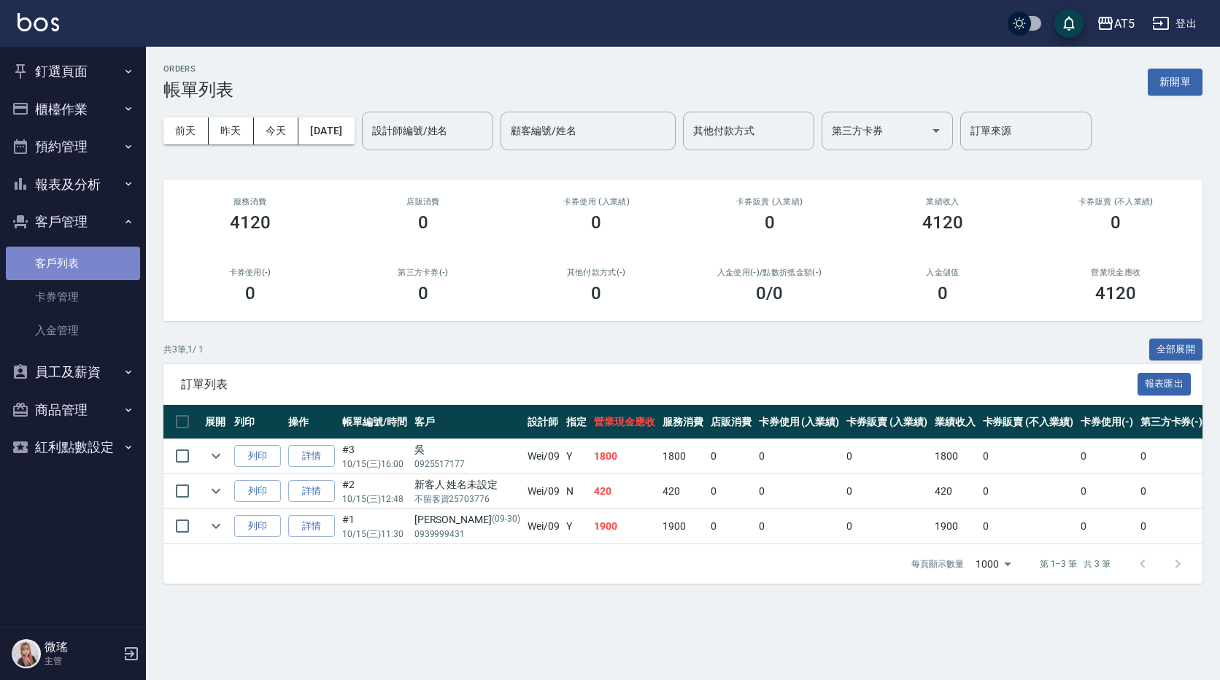
click at [85, 265] on link "客戶列表" at bounding box center [73, 264] width 134 height 34
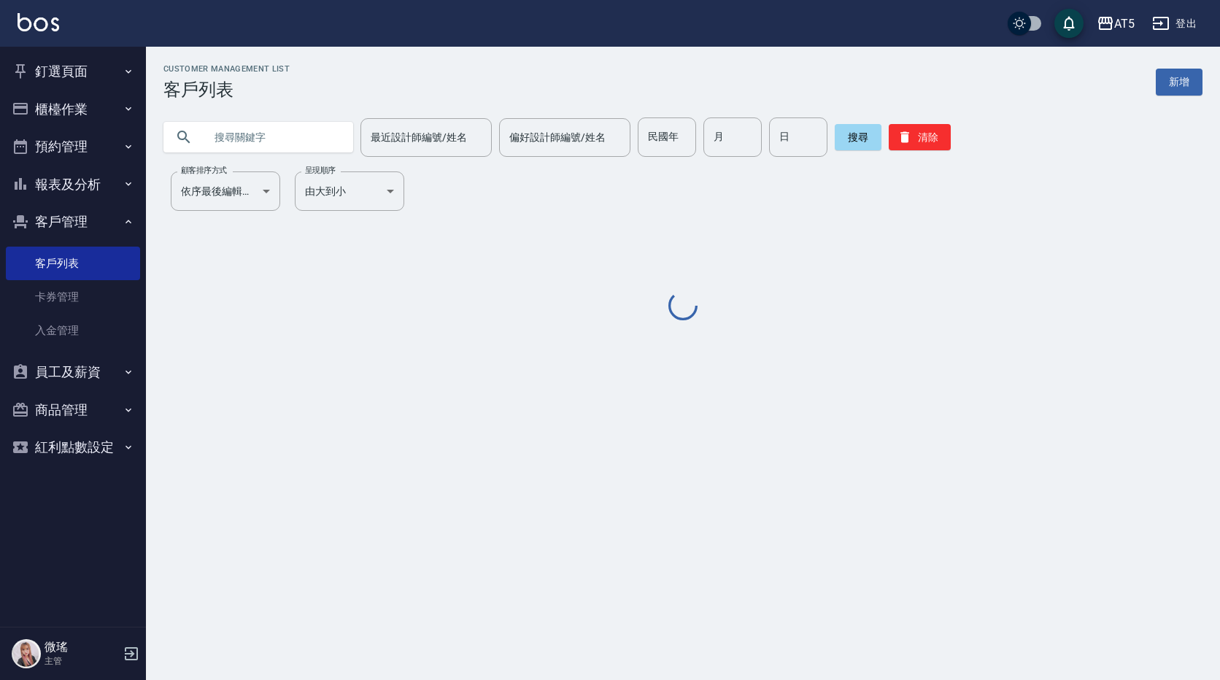
click at [238, 123] on input "text" at bounding box center [272, 136] width 137 height 39
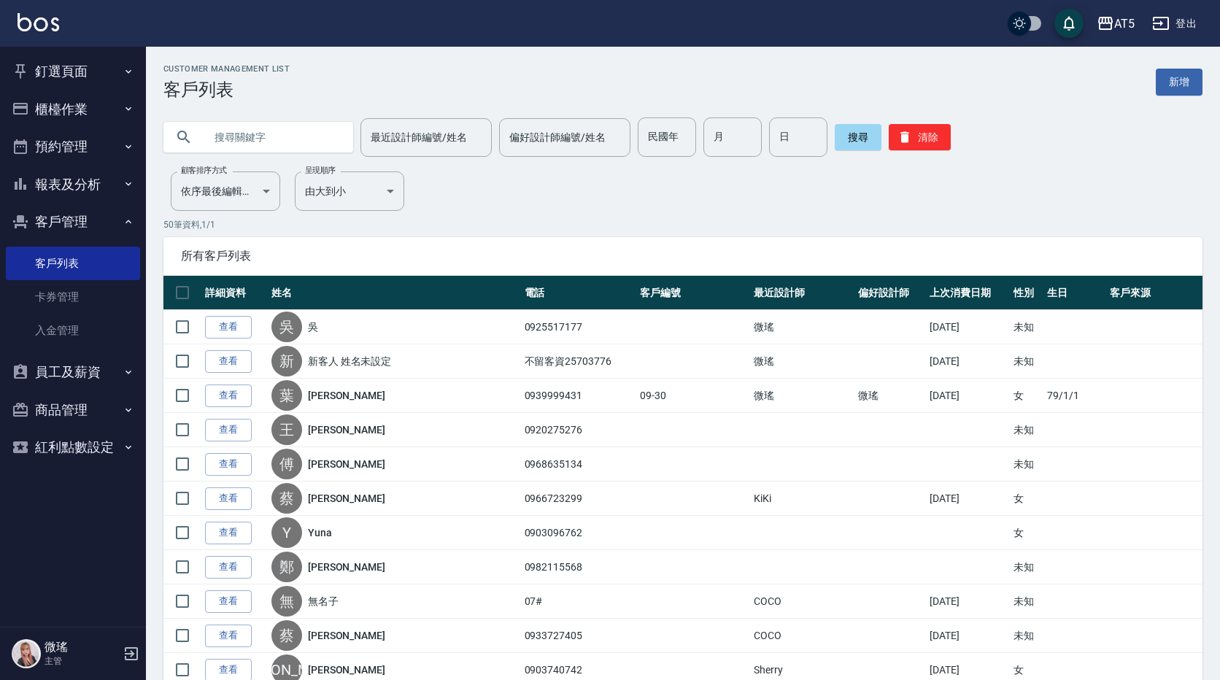
click at [247, 136] on input "text" at bounding box center [272, 136] width 137 height 39
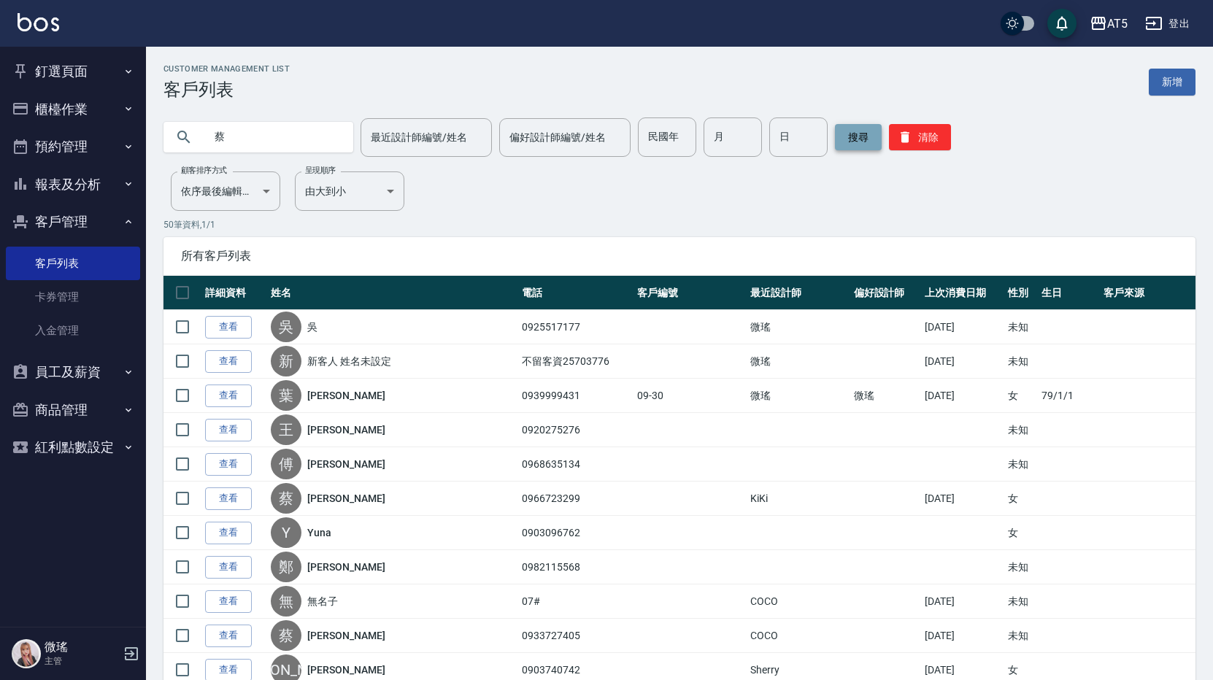
type input "蔡"
click at [862, 137] on button "搜尋" at bounding box center [858, 137] width 47 height 26
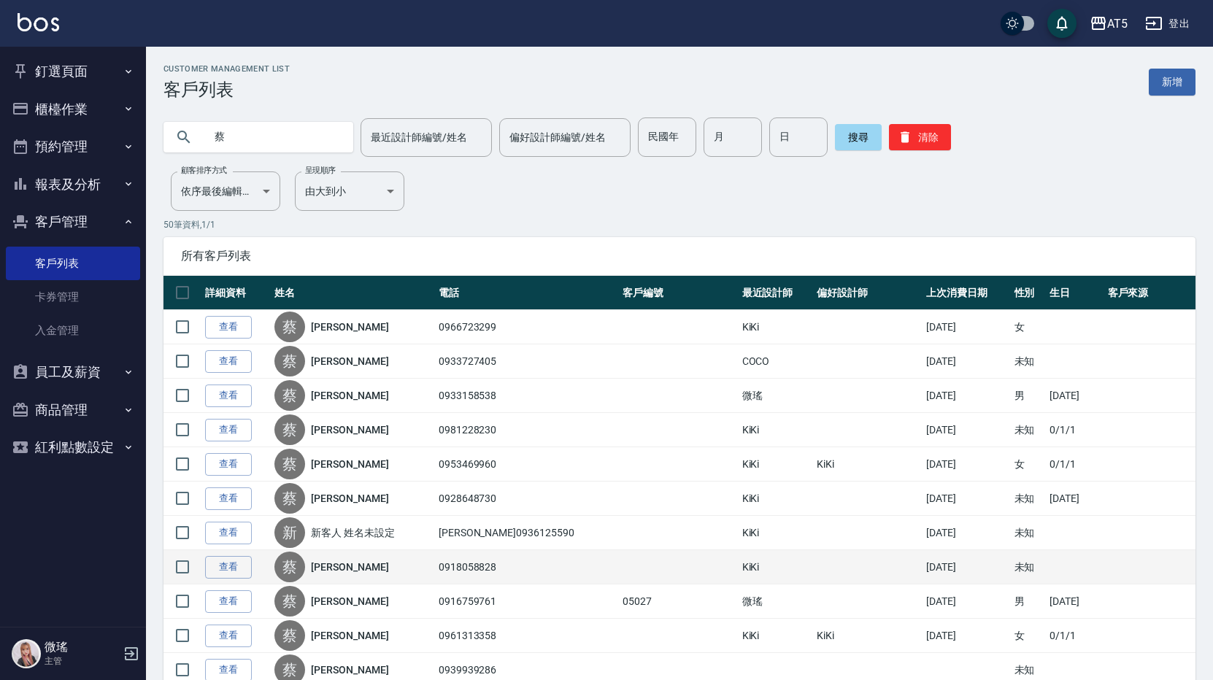
scroll to position [73, 0]
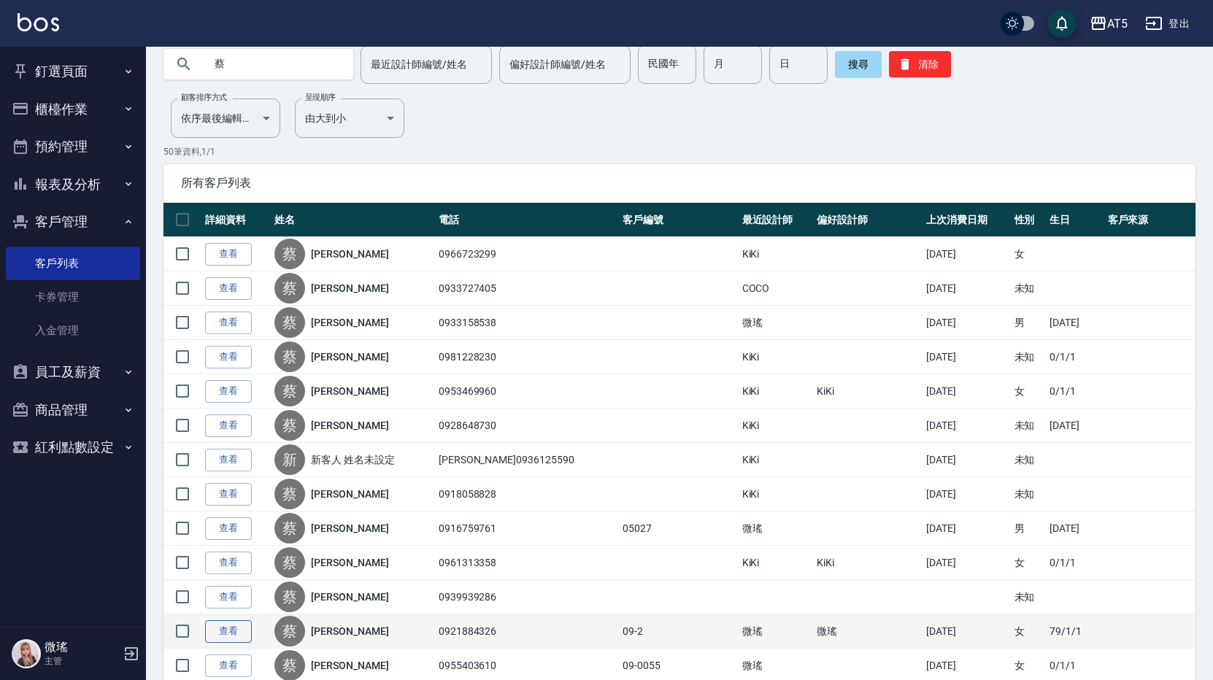
click at [236, 625] on link "查看" at bounding box center [228, 631] width 47 height 23
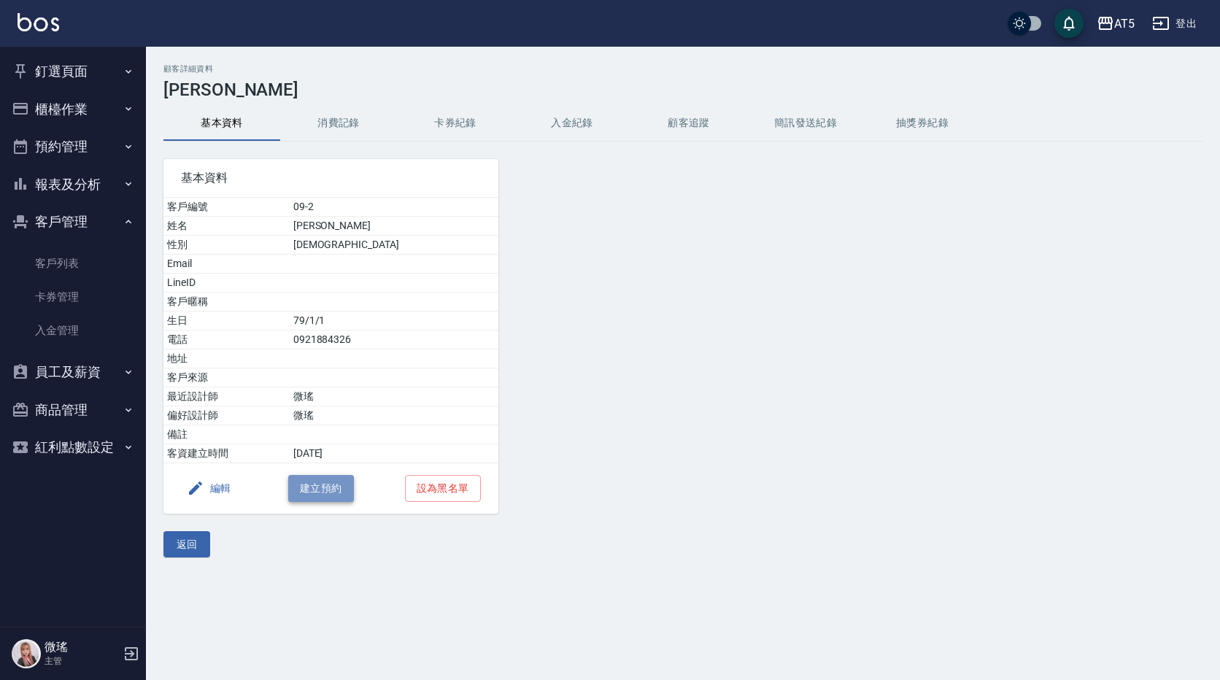
click at [317, 492] on button "建立預約" at bounding box center [321, 488] width 66 height 27
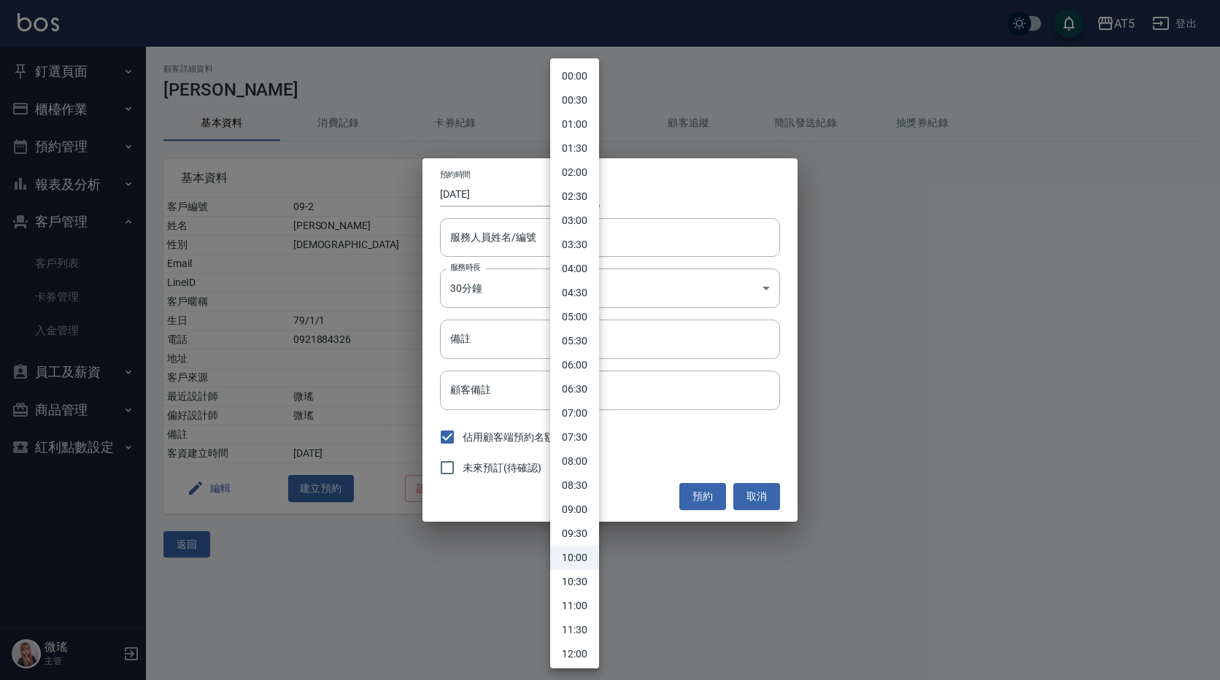
click at [582, 194] on body "AT5 登出 釘選頁面 打帳單 店家日報表 設計師日報表 設計師業績月報表 櫃檯作業 打帳單 帳單列表 現金收支登錄 高階收支登錄 材料自購登錄 每日結帳 排…" at bounding box center [610, 340] width 1220 height 680
click at [584, 361] on li "16:30" at bounding box center [574, 360] width 49 height 24
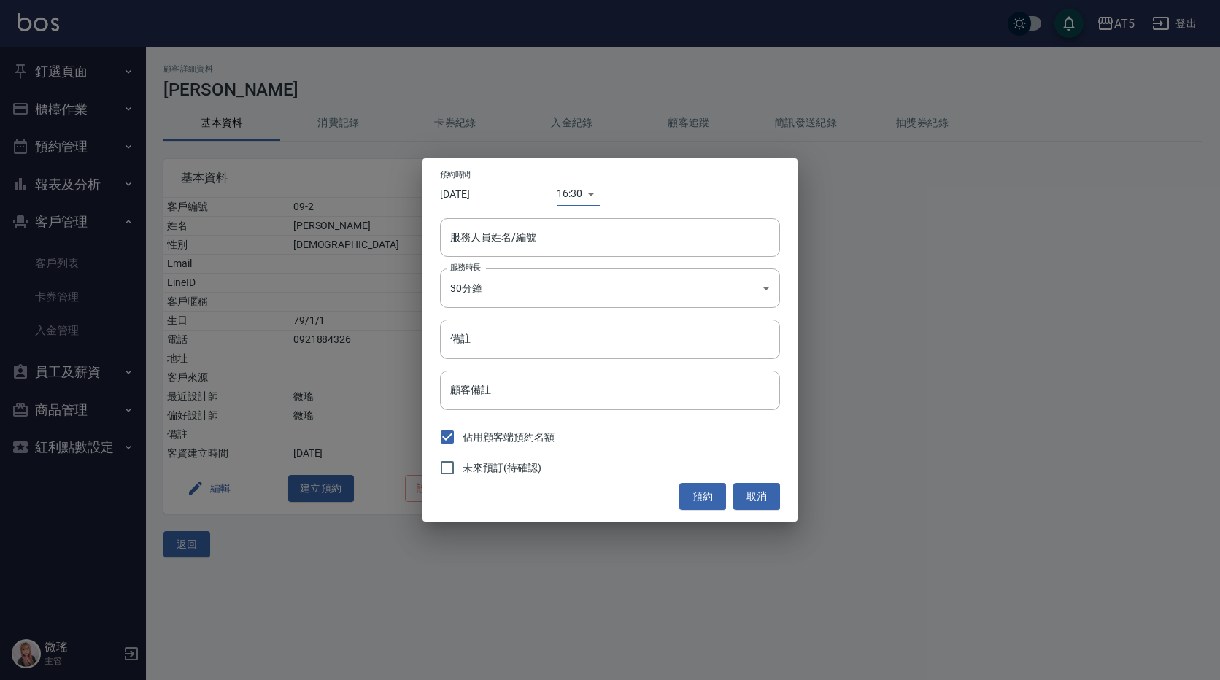
click at [571, 195] on body "AT5 登出 釘選頁面 打帳單 店家日報表 設計師日報表 設計師業績月報表 櫃檯作業 打帳單 帳單列表 現金收支登錄 高階收支登錄 材料自購登錄 每日結帳 排…" at bounding box center [610, 340] width 1220 height 680
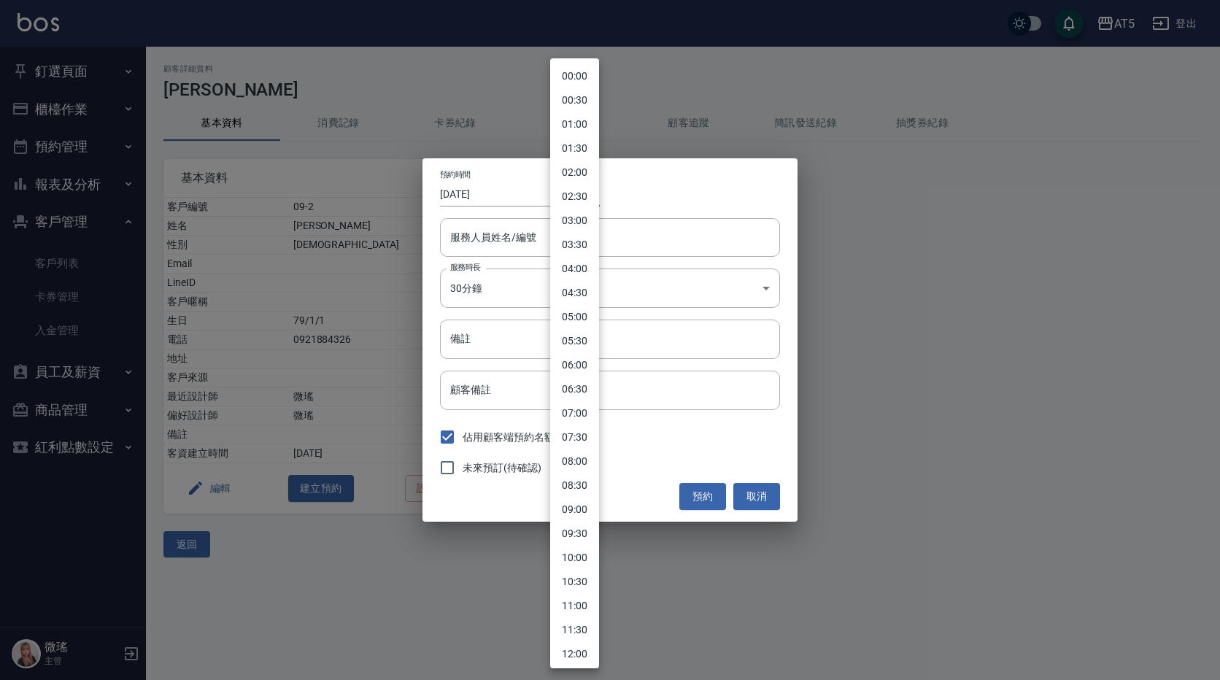
scroll to position [508, 0]
click at [590, 452] on li "18:30" at bounding box center [574, 459] width 49 height 24
type input "1760524200000"
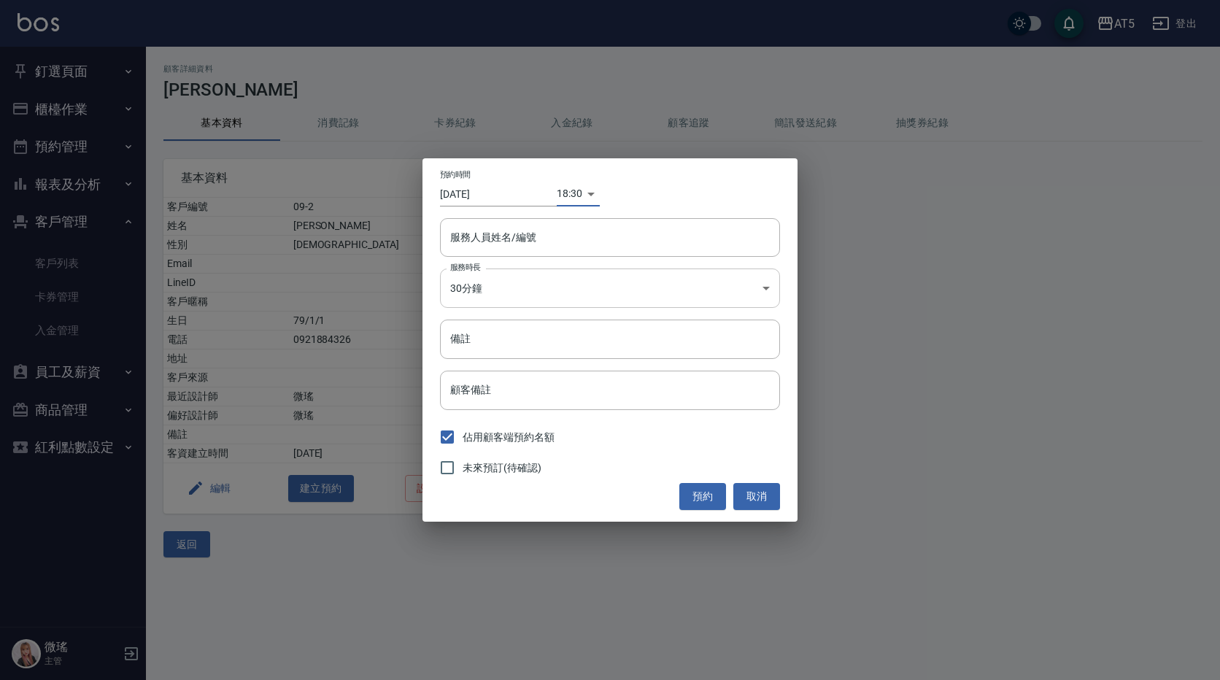
click at [501, 283] on body "AT5 登出 釘選頁面 打帳單 店家日報表 設計師日報表 設計師業績月報表 櫃檯作業 打帳單 帳單列表 現金收支登錄 高階收支登錄 材料自購登錄 每日結帳 排…" at bounding box center [610, 340] width 1220 height 680
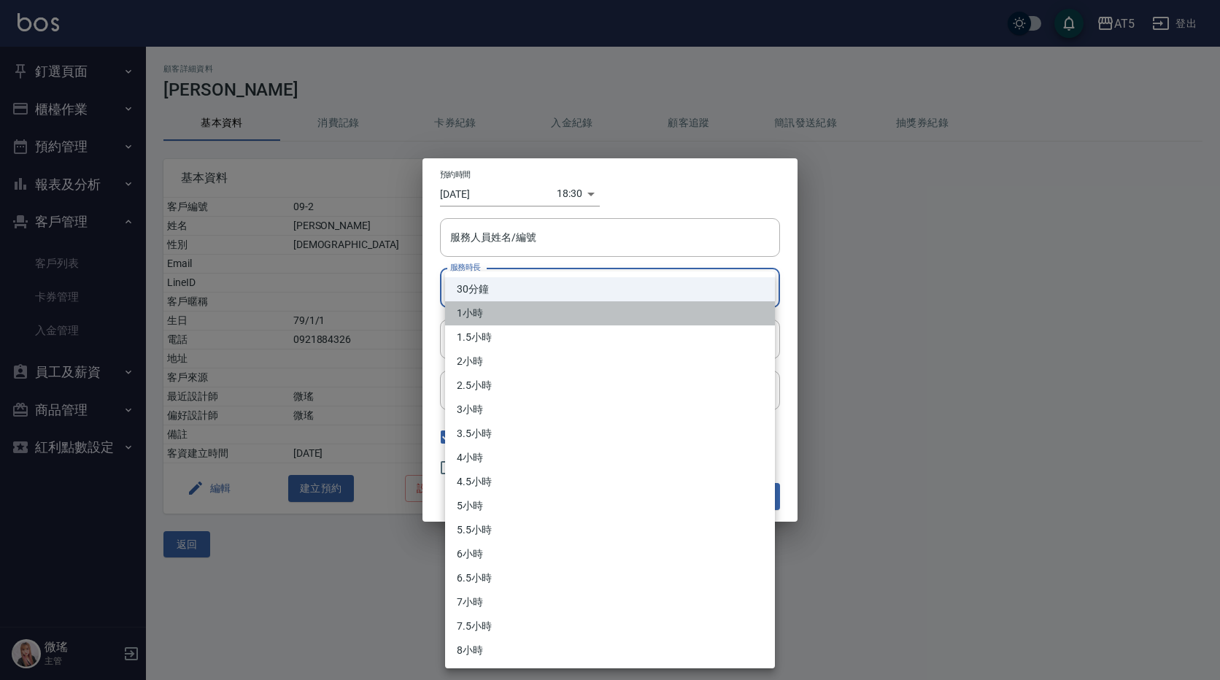
click at [496, 314] on li "1小時" at bounding box center [610, 313] width 330 height 24
type input "2"
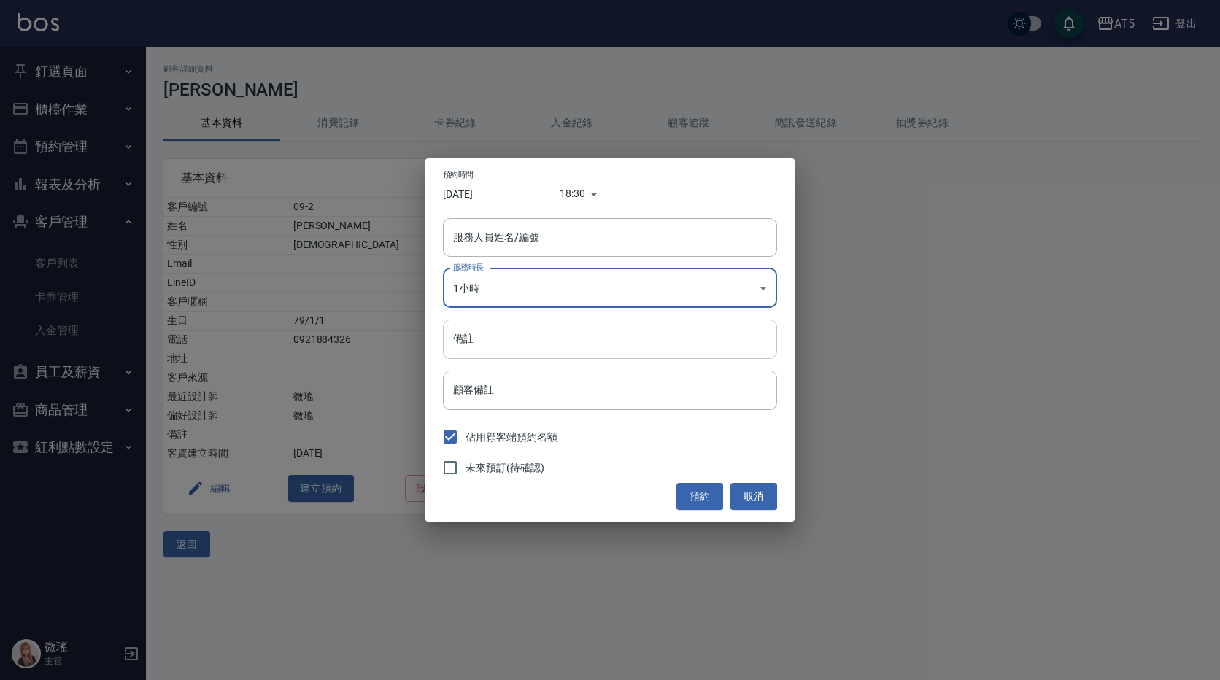
click at [511, 335] on input "備註" at bounding box center [610, 339] width 334 height 39
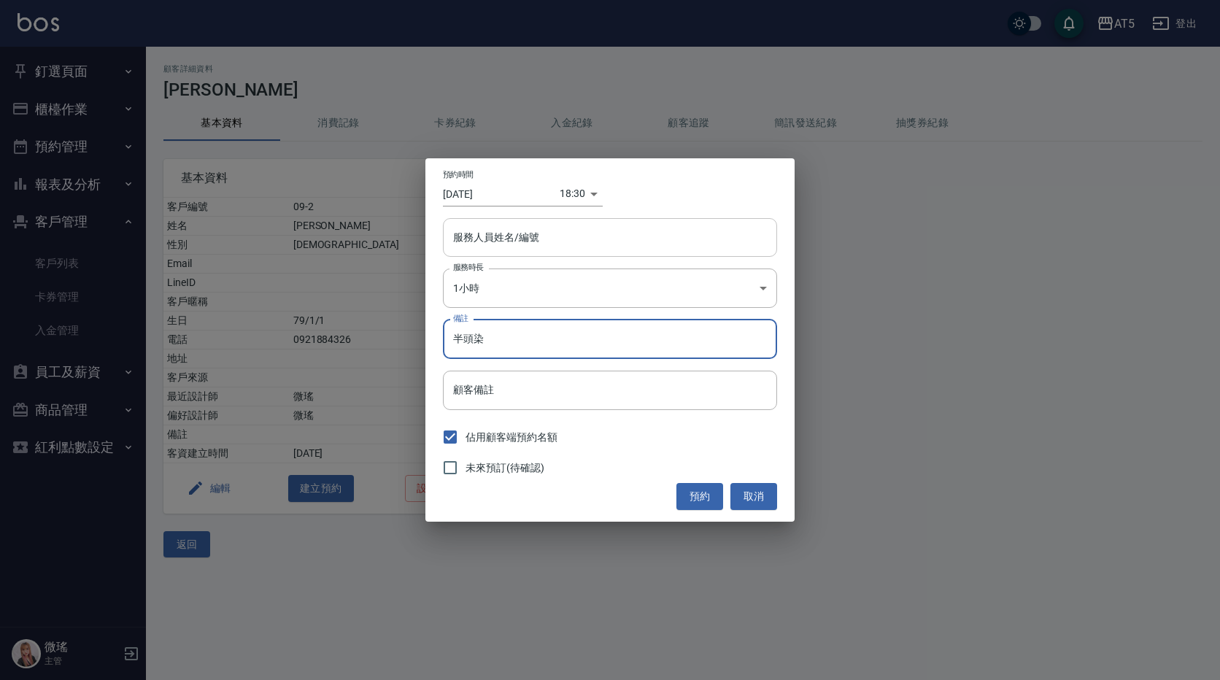
type input "半頭染"
click at [570, 231] on input "服務人員姓名/編號" at bounding box center [609, 238] width 321 height 26
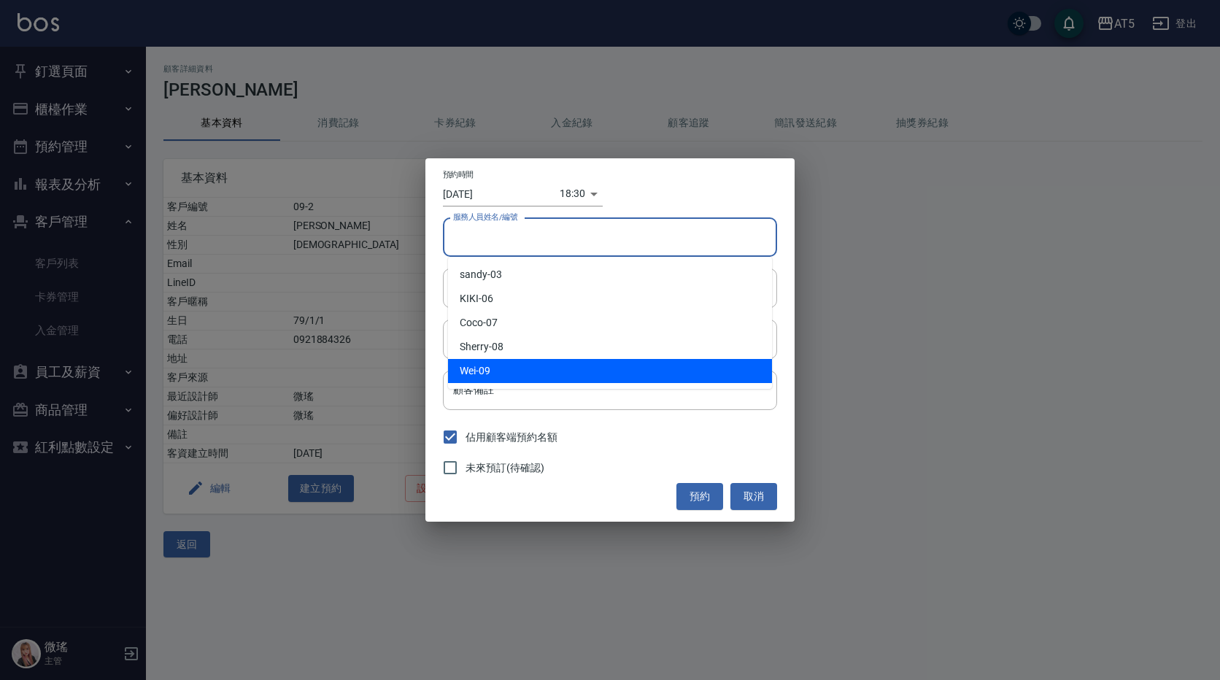
click at [520, 362] on div "Wei -09" at bounding box center [610, 371] width 324 height 24
type input "Wei-09"
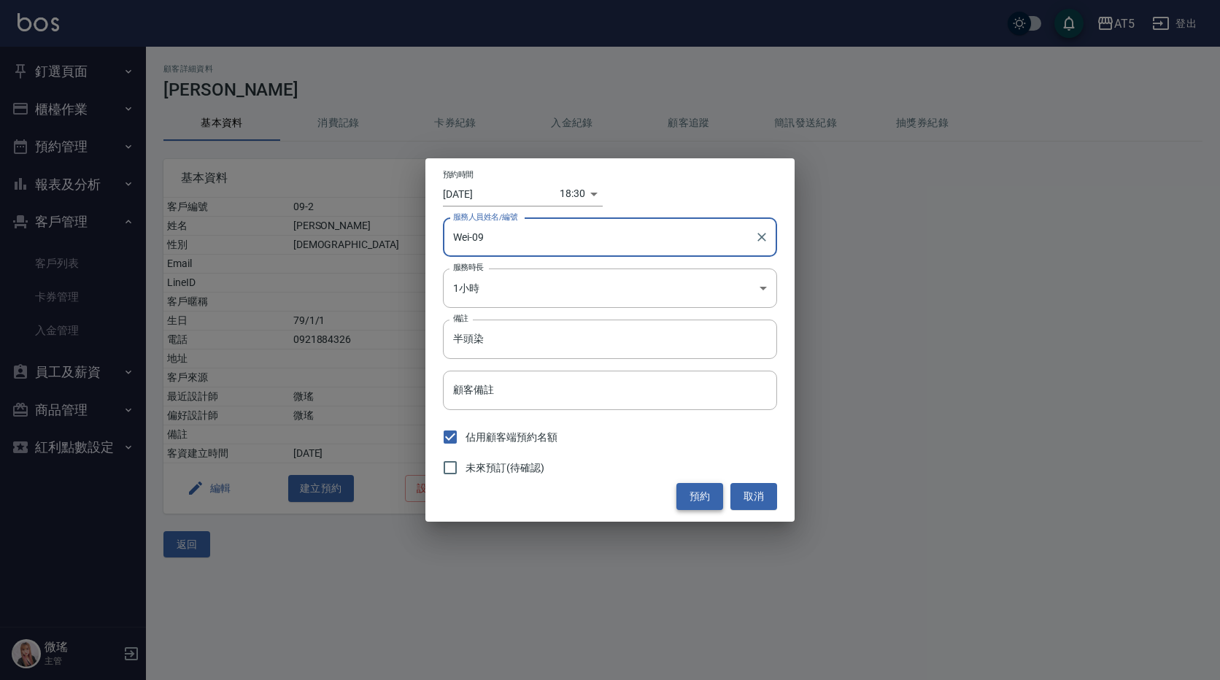
click at [698, 494] on button "預約" at bounding box center [699, 496] width 47 height 27
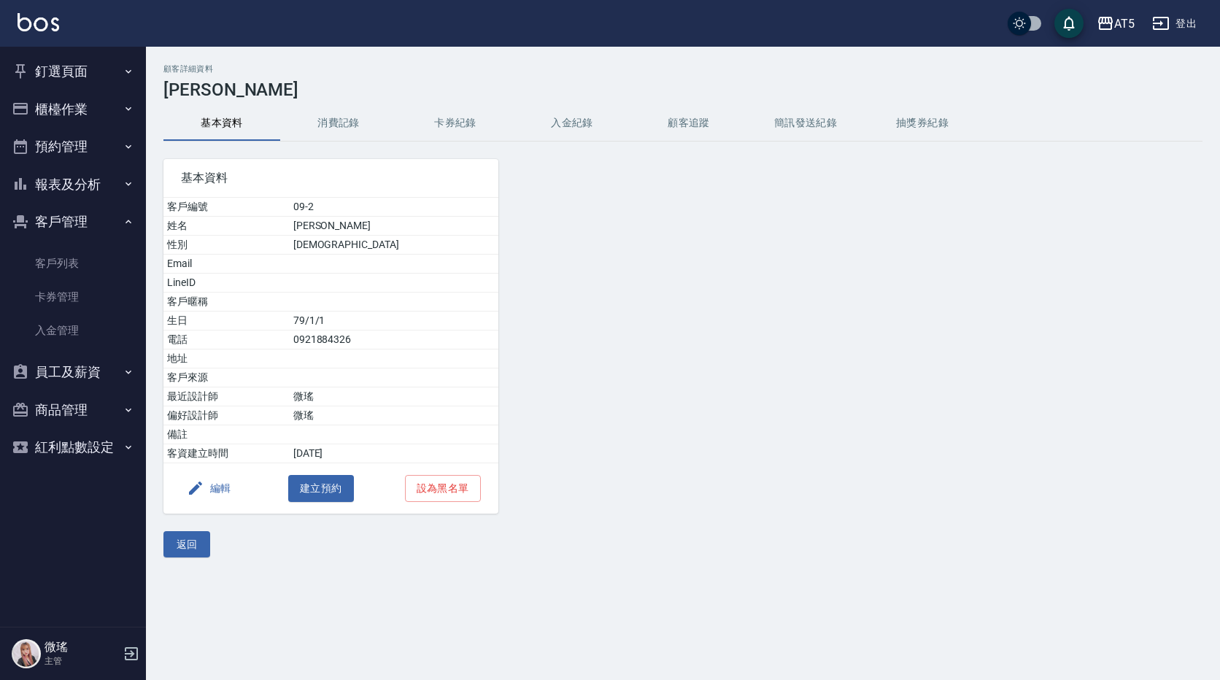
click at [75, 72] on button "釘選頁面" at bounding box center [73, 72] width 134 height 38
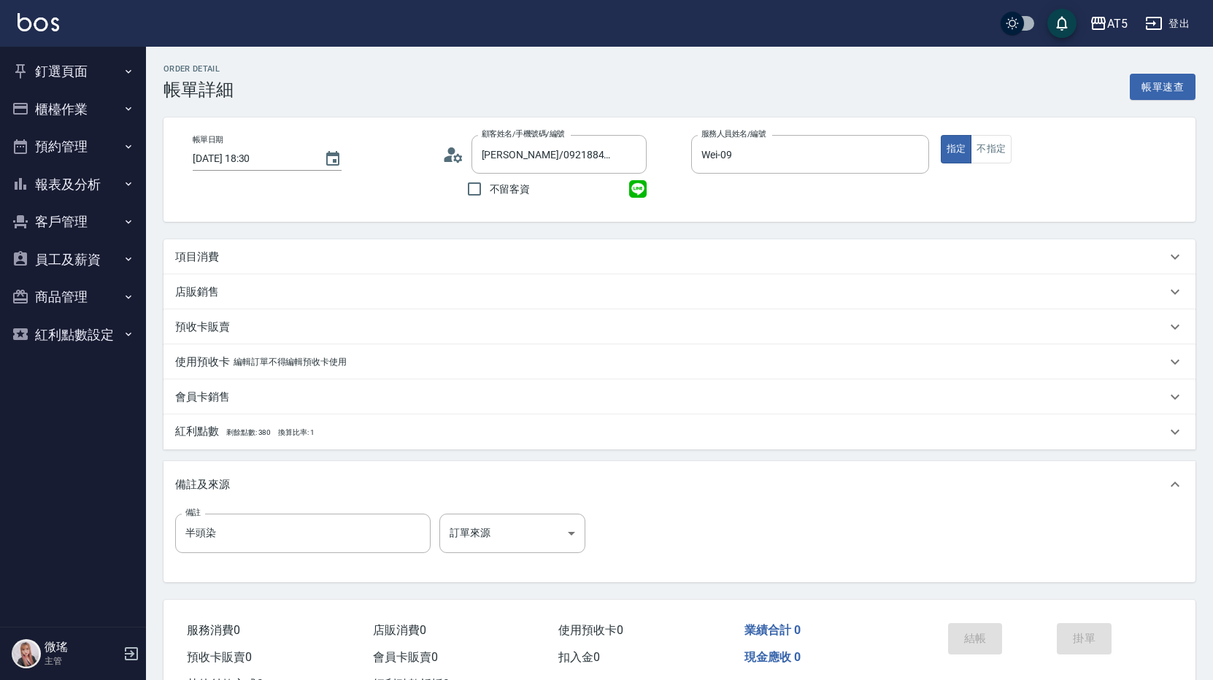
click at [193, 256] on p "項目消費" at bounding box center [197, 257] width 44 height 15
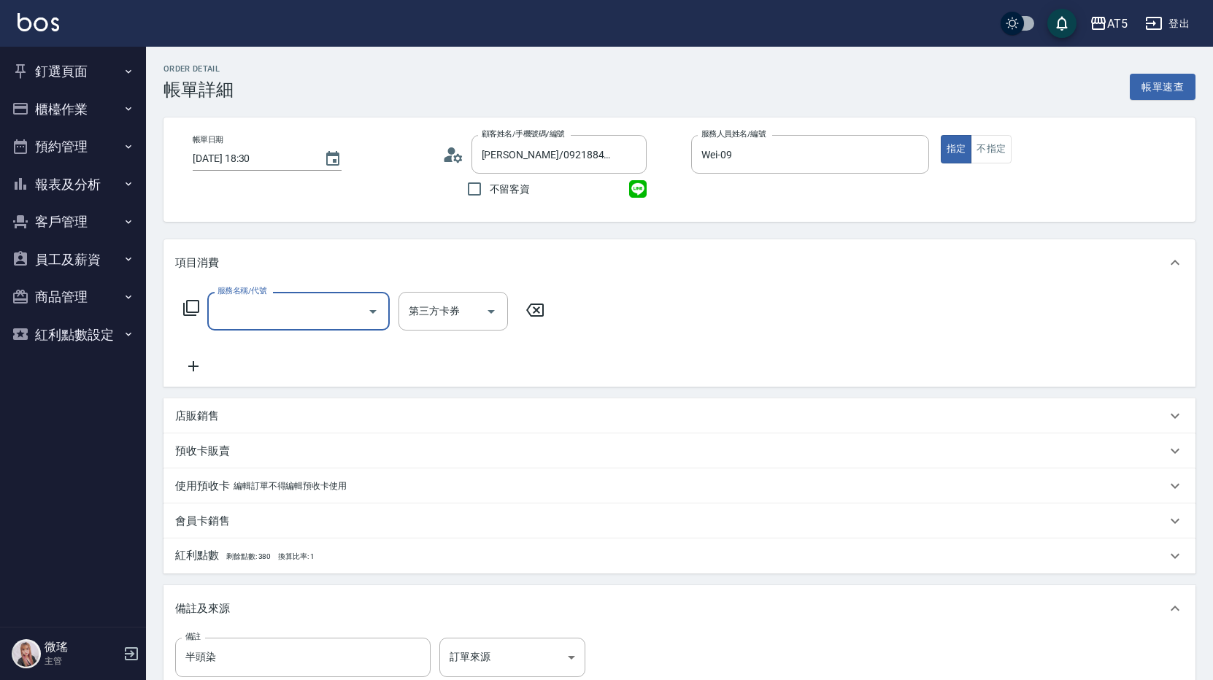
click at [230, 320] on input "服務名稱/代號" at bounding box center [287, 311] width 147 height 26
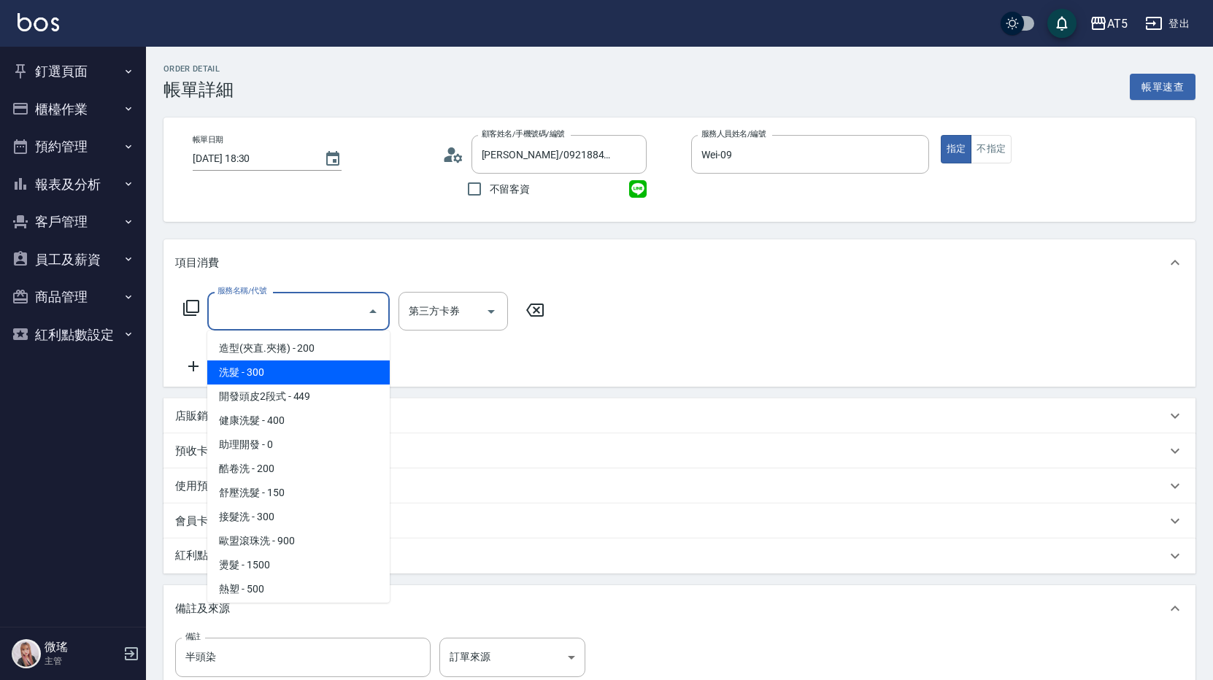
click at [273, 375] on span "洗髮 - 300" at bounding box center [298, 372] width 182 height 24
type input "洗髮(201)"
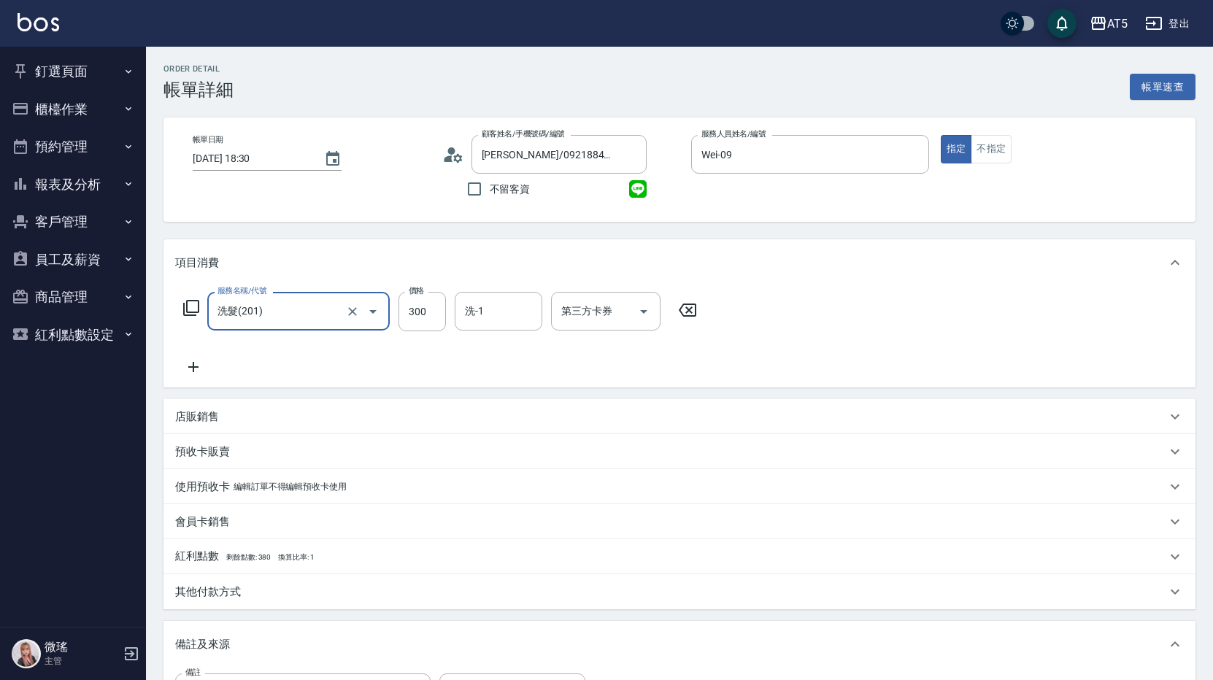
click at [191, 360] on icon at bounding box center [193, 367] width 36 height 18
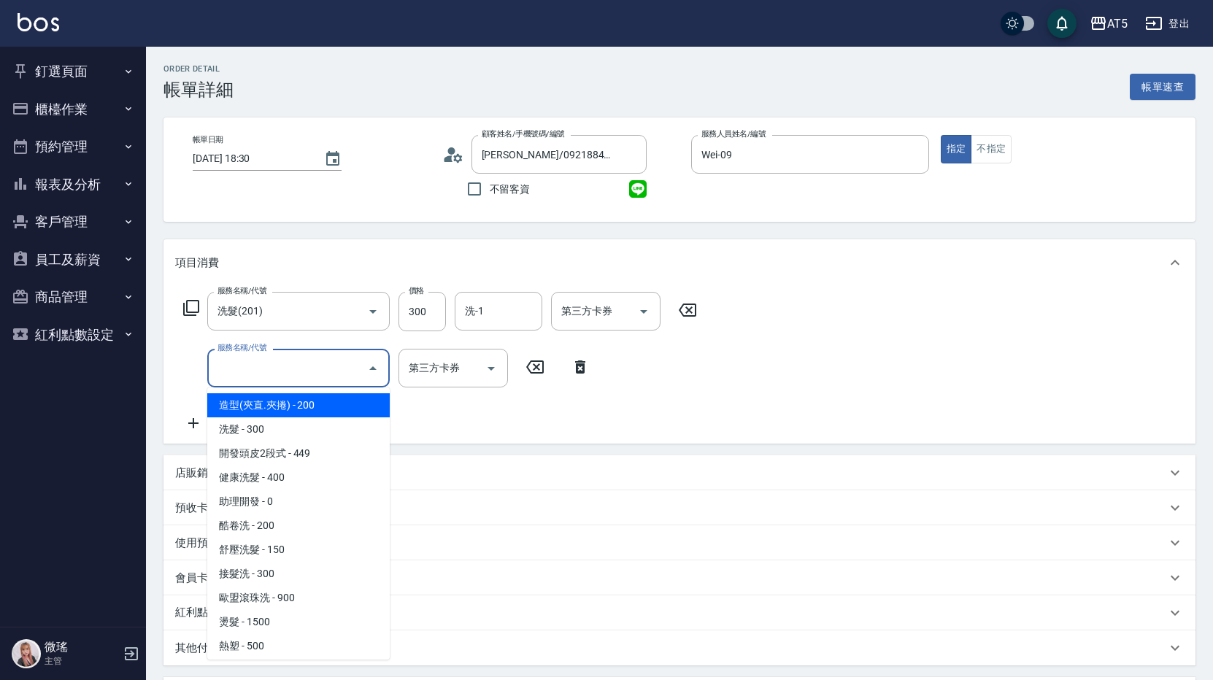
click at [241, 374] on input "服務名稱/代號" at bounding box center [287, 368] width 147 height 26
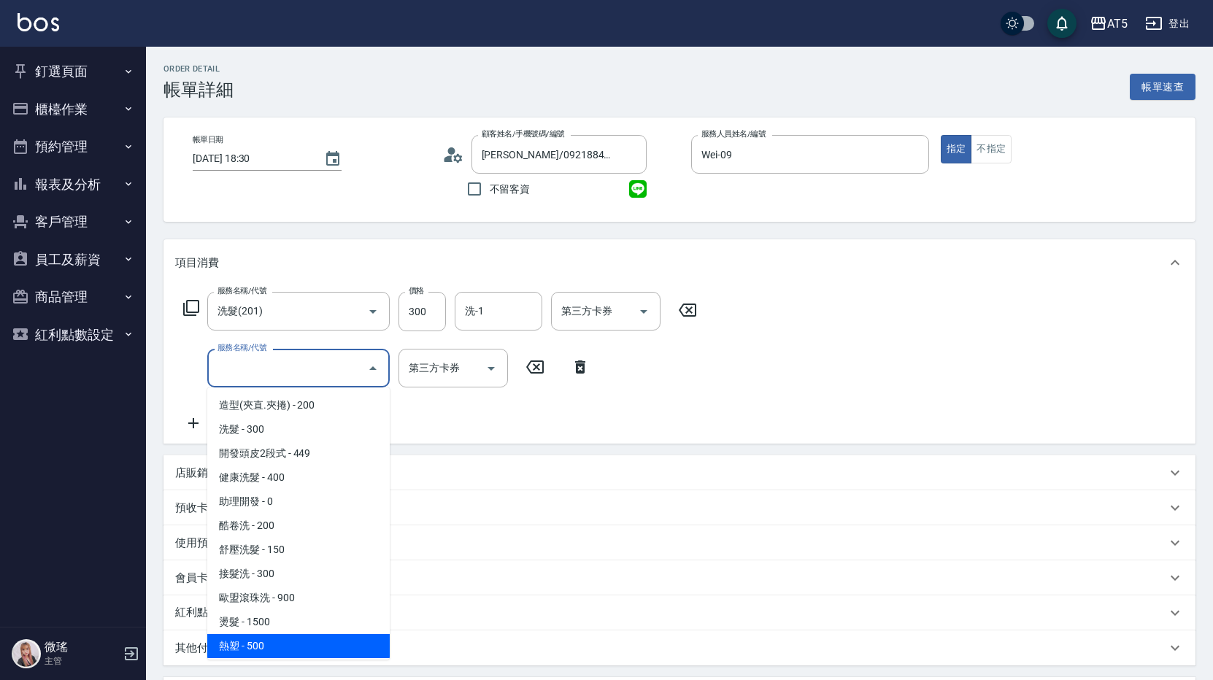
scroll to position [292, 0]
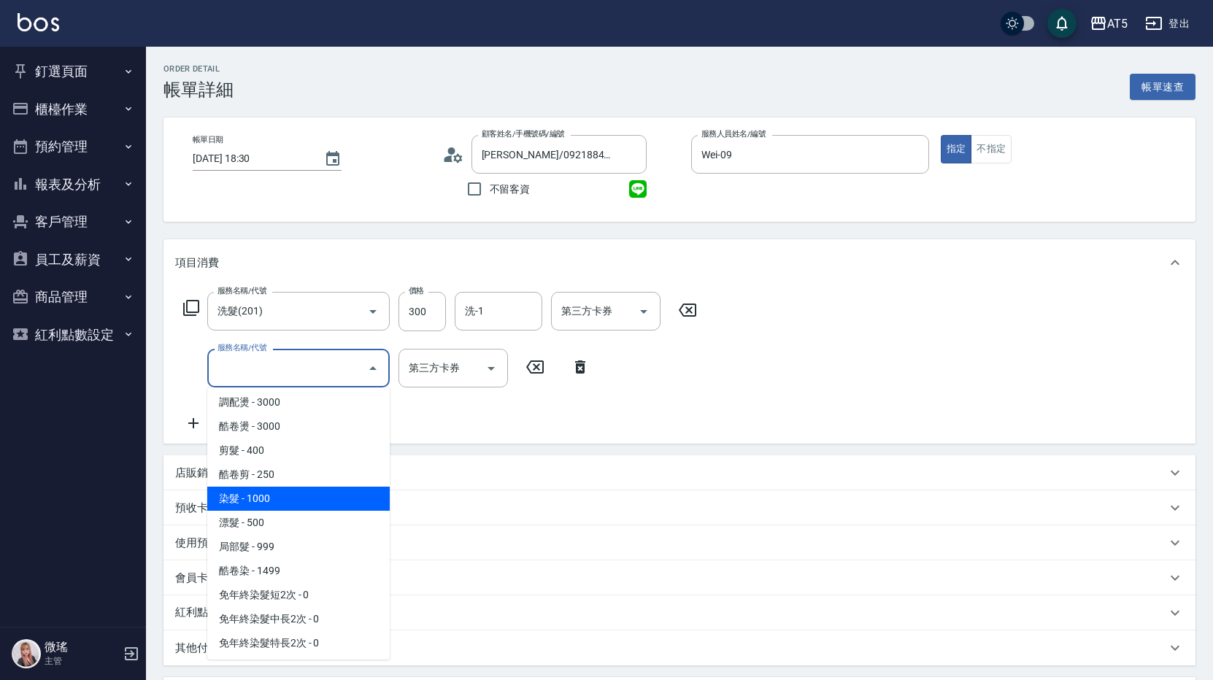
click at [301, 502] on span "染髮 - 1000" at bounding box center [298, 499] width 182 height 24
type input "130"
type input "染髮(501)"
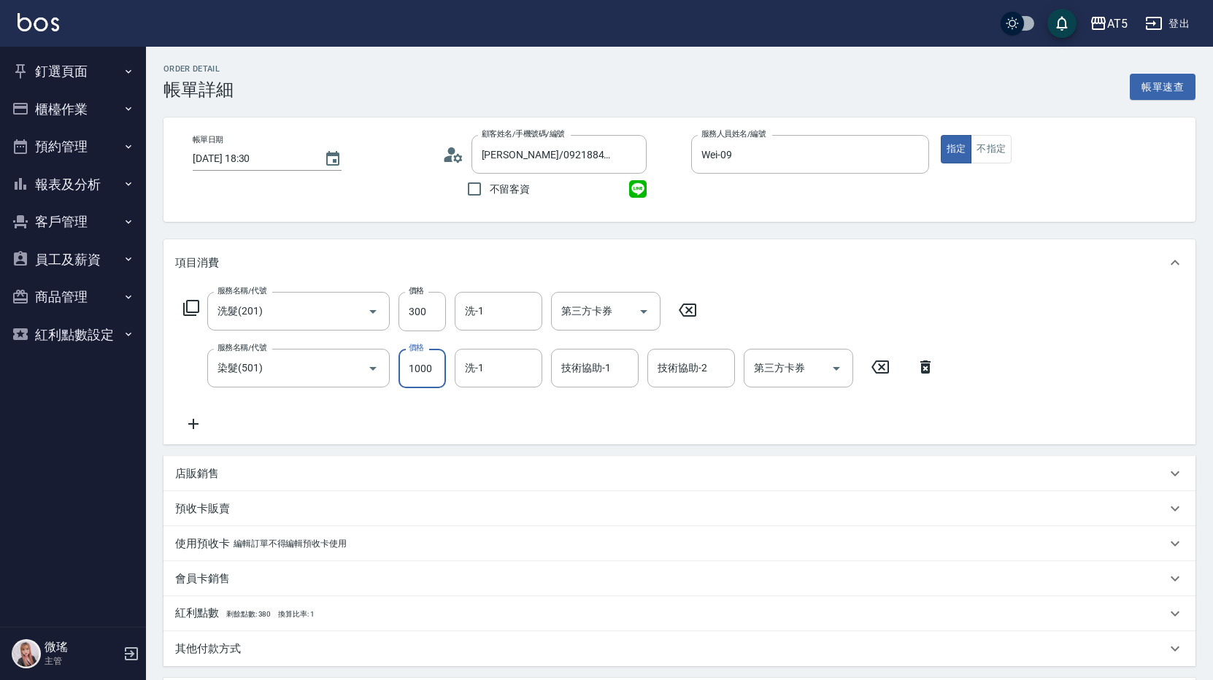
click at [430, 369] on input "1000" at bounding box center [421, 368] width 47 height 39
type input "5"
type input "30"
type input "500"
type input "80"
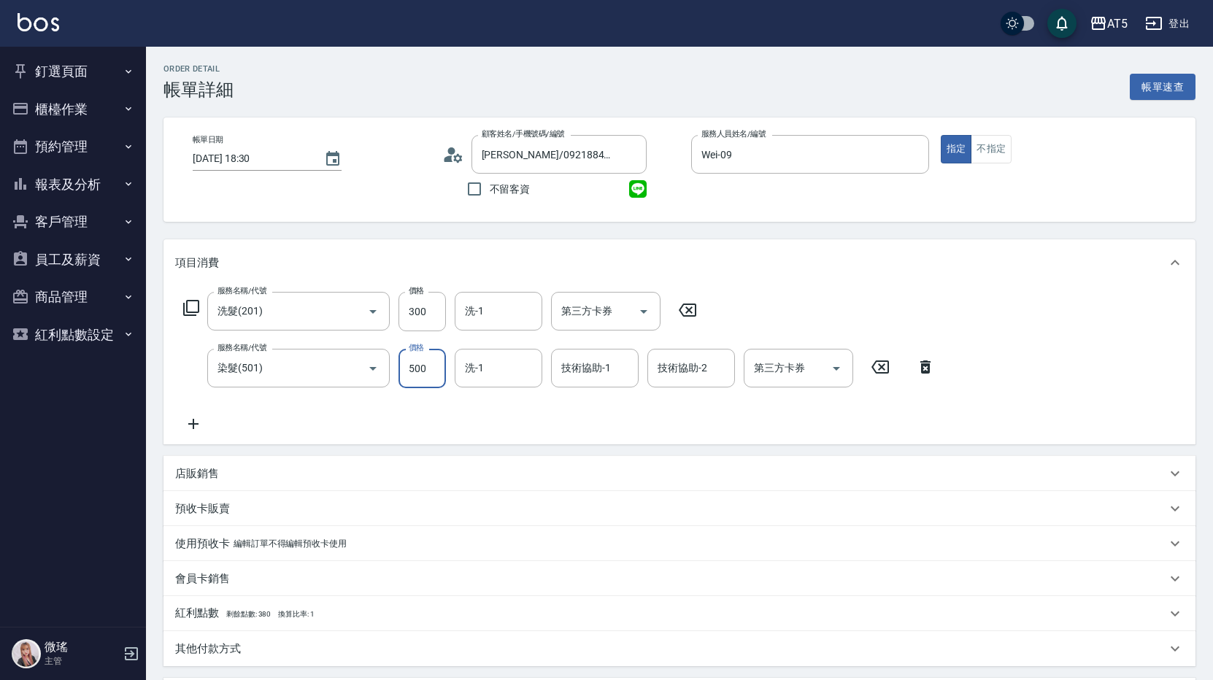
type input "500"
click at [360, 396] on div "服務名稱/代號 洗髮(201) 服務名稱/代號 價格 300 價格 洗-1 洗-1 第三方卡券 第三方卡券 服務名稱/代號 染髮(501) 服務名稱/代號 價…" at bounding box center [559, 362] width 768 height 141
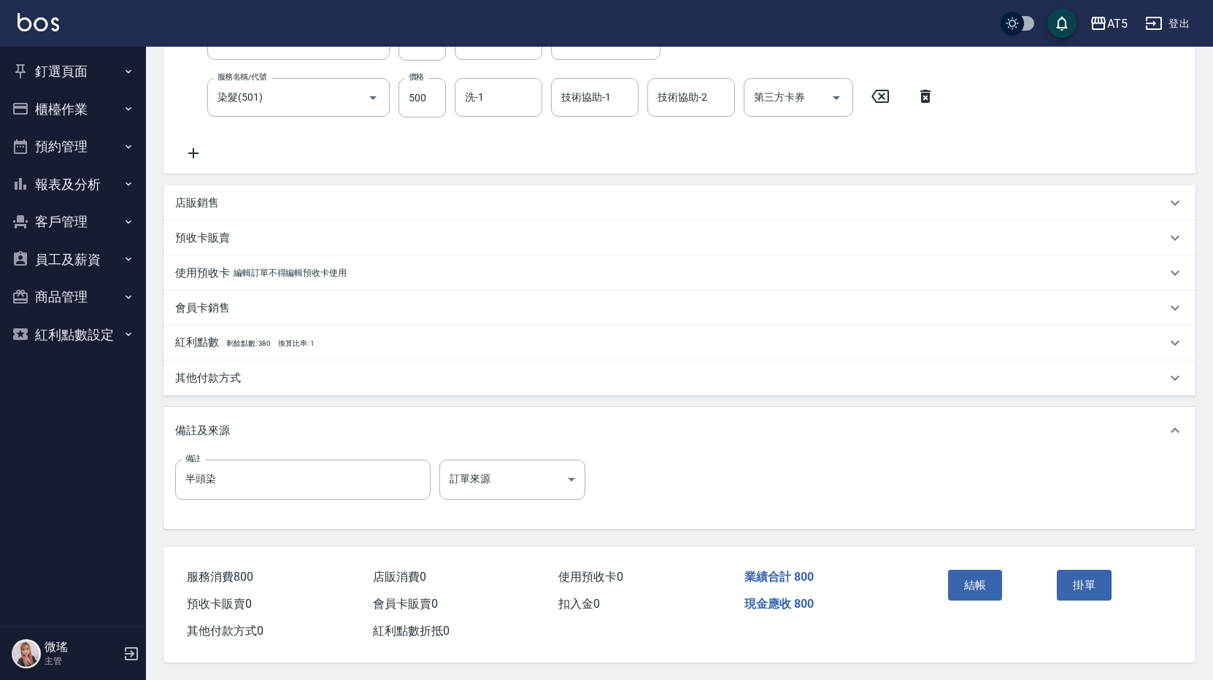
click at [973, 583] on button "結帳" at bounding box center [975, 585] width 55 height 31
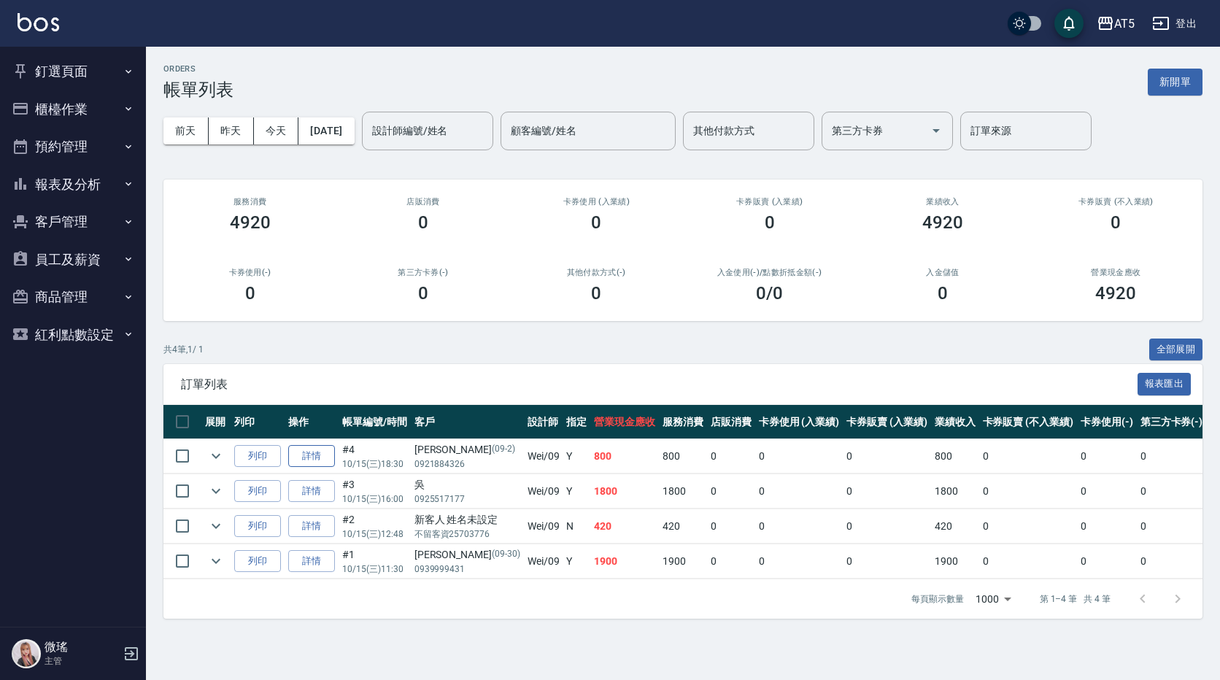
click at [318, 458] on link "詳情" at bounding box center [311, 456] width 47 height 23
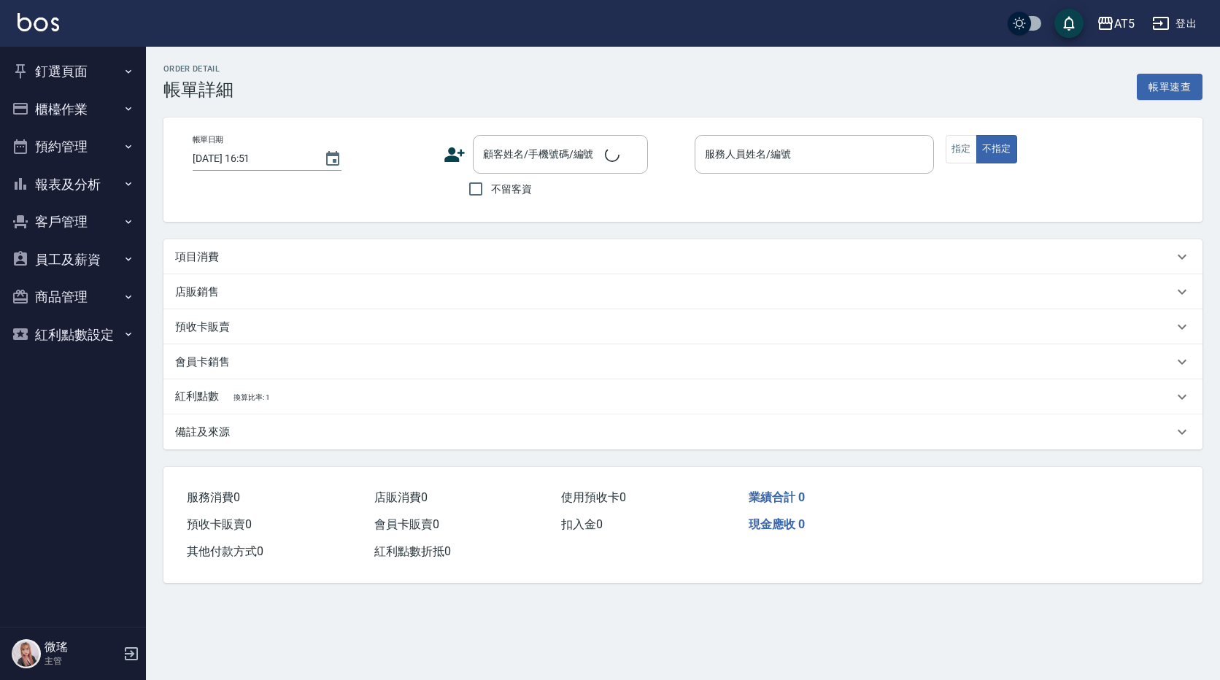
type input "[DATE] 18:30"
type input "Wei-09"
type input "80"
type input "半頭染"
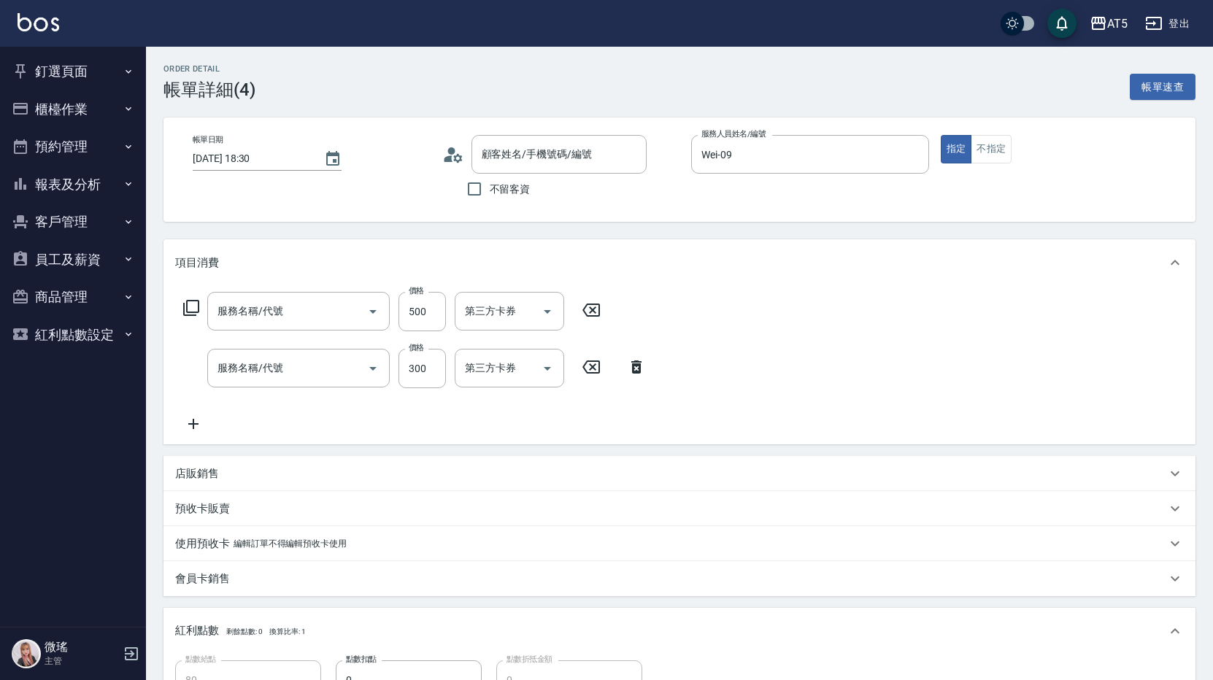
type input "[PERSON_NAME]/0921884326/09-2"
type input "染髮(501)"
type input "洗髮(201)"
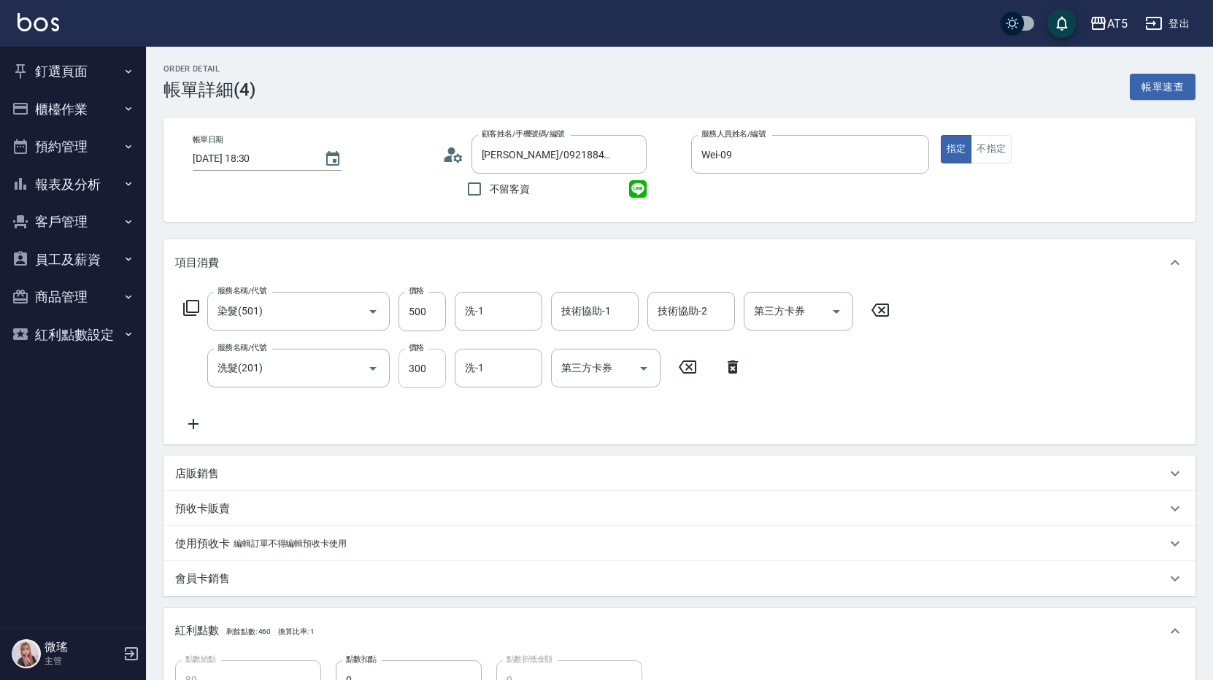
click at [439, 360] on input "300" at bounding box center [421, 368] width 47 height 39
type input "4"
type input "50"
type input "40"
type input "90"
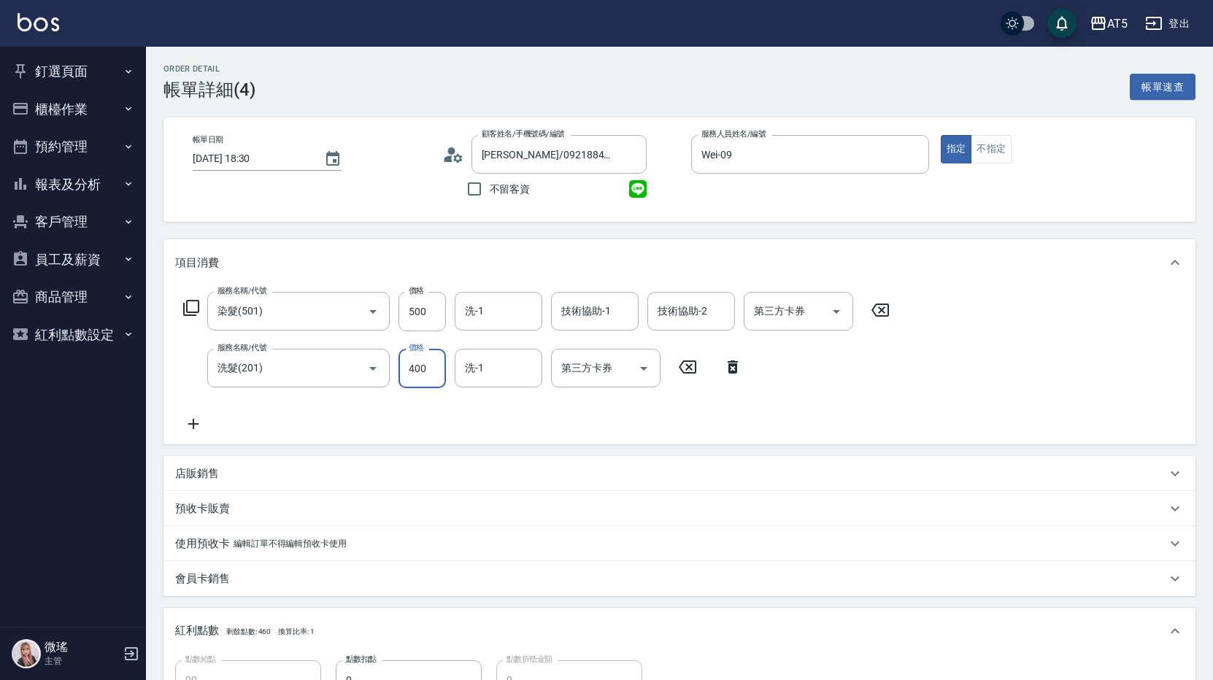
type input "400"
click at [368, 401] on div "服務名稱/代號 染髮(501) 服務名稱/代號 價格 500 價格 洗-1 洗-1 技術協助-1 技術協助-1 技術協助-2 技術協助-2 第三方卡券 第三方…" at bounding box center [536, 362] width 723 height 141
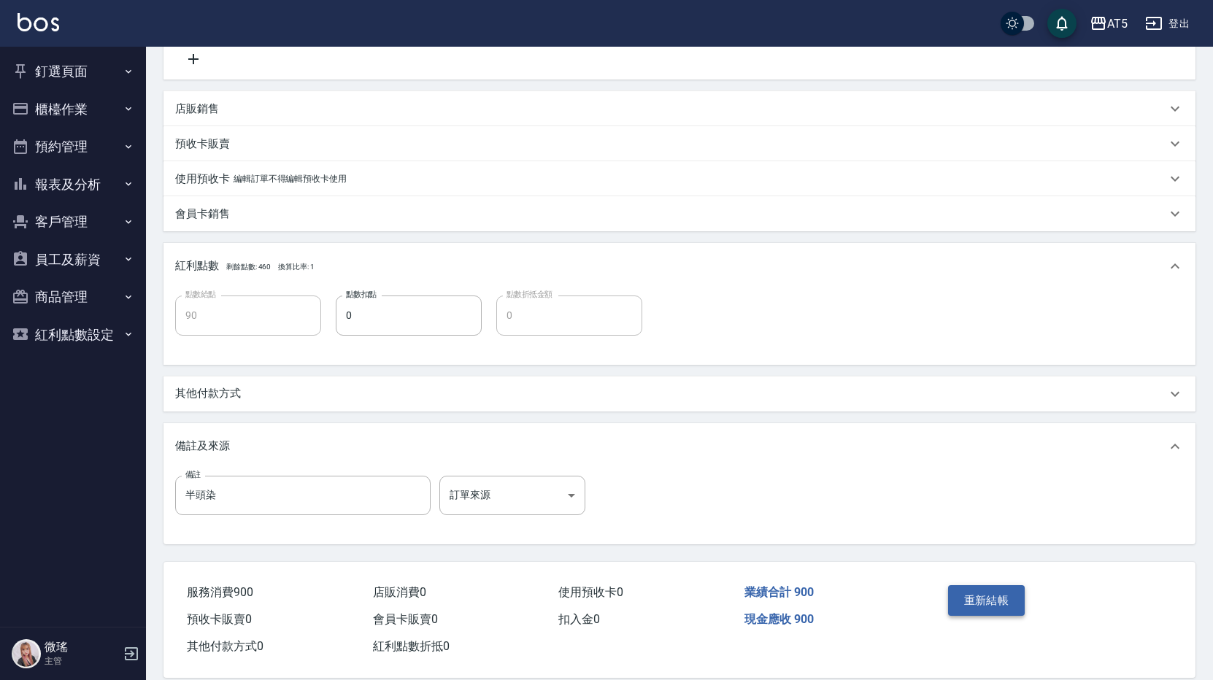
click at [987, 597] on button "重新結帳" at bounding box center [986, 600] width 77 height 31
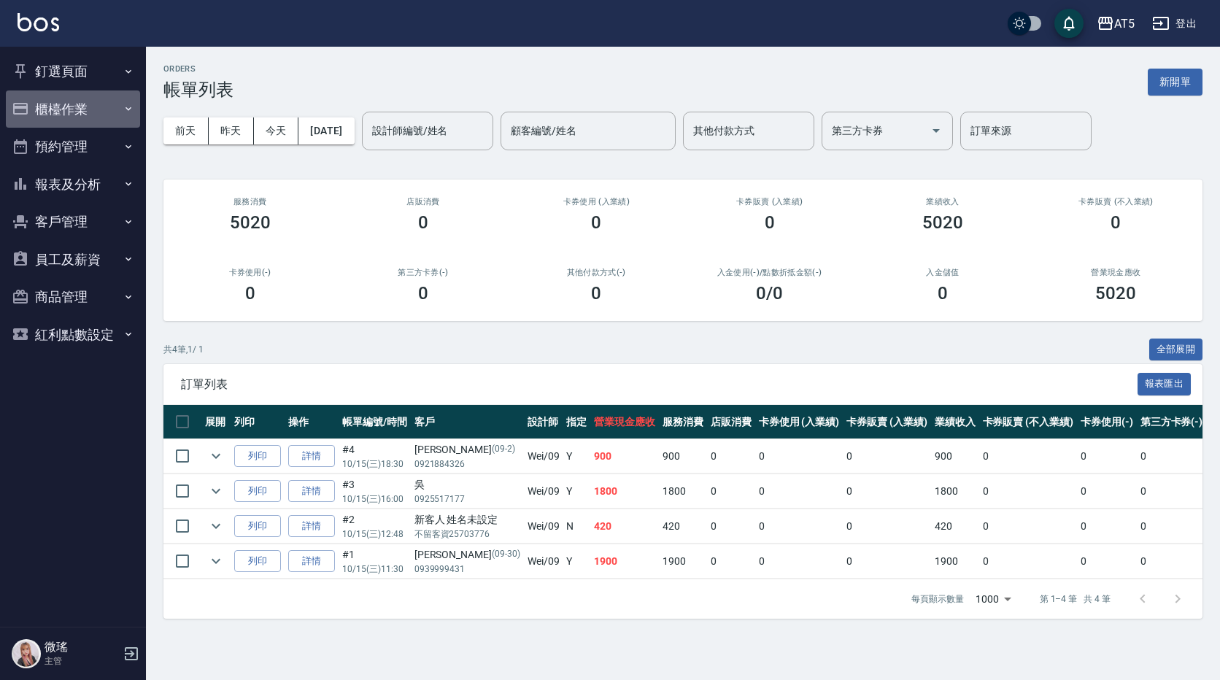
click at [68, 112] on button "櫃檯作業" at bounding box center [73, 109] width 134 height 38
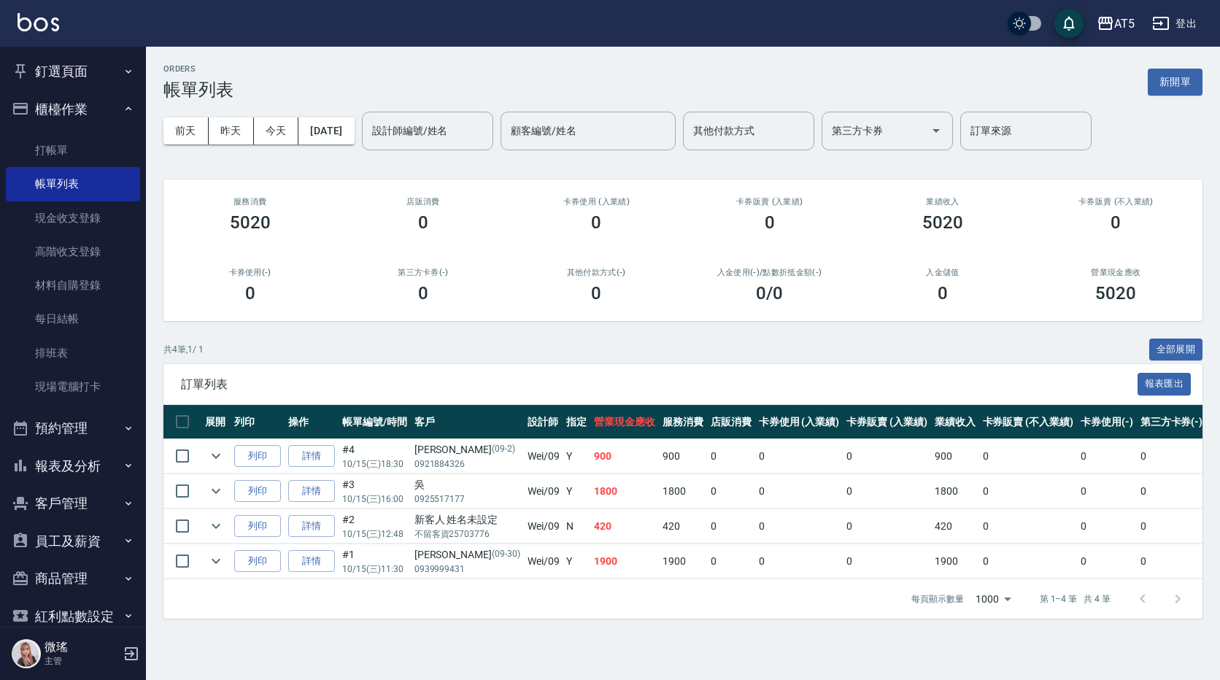
click at [71, 70] on button "釘選頁面" at bounding box center [73, 72] width 134 height 38
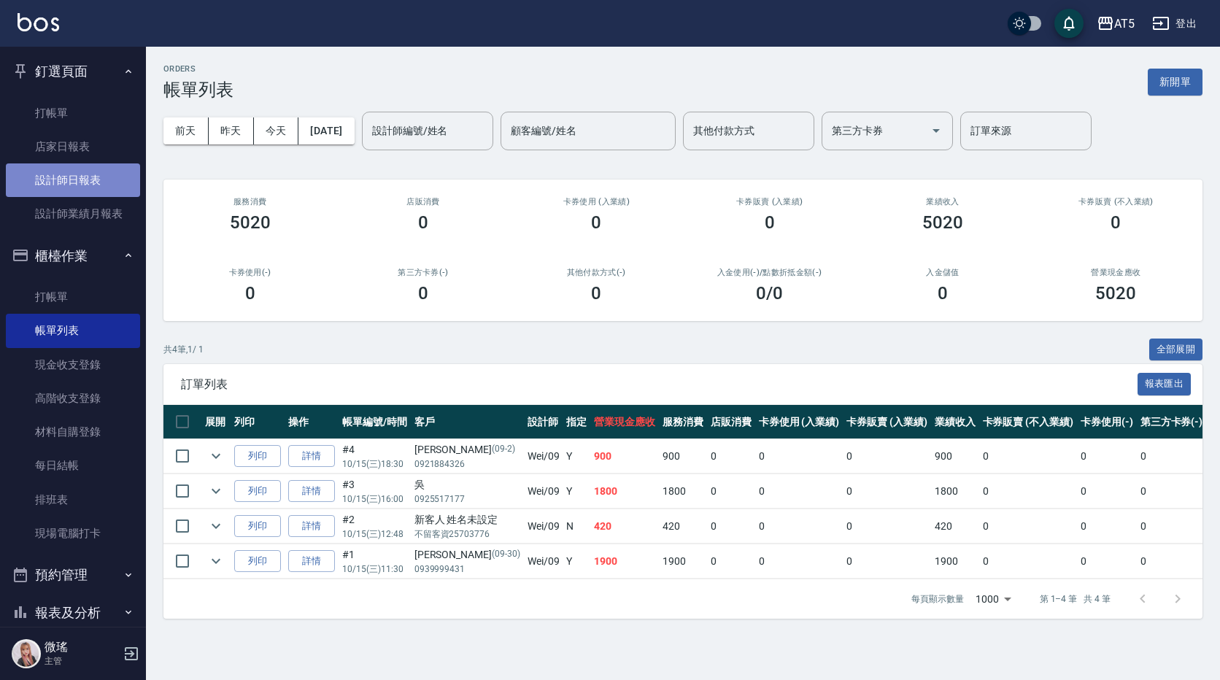
click at [101, 176] on link "設計師日報表" at bounding box center [73, 180] width 134 height 34
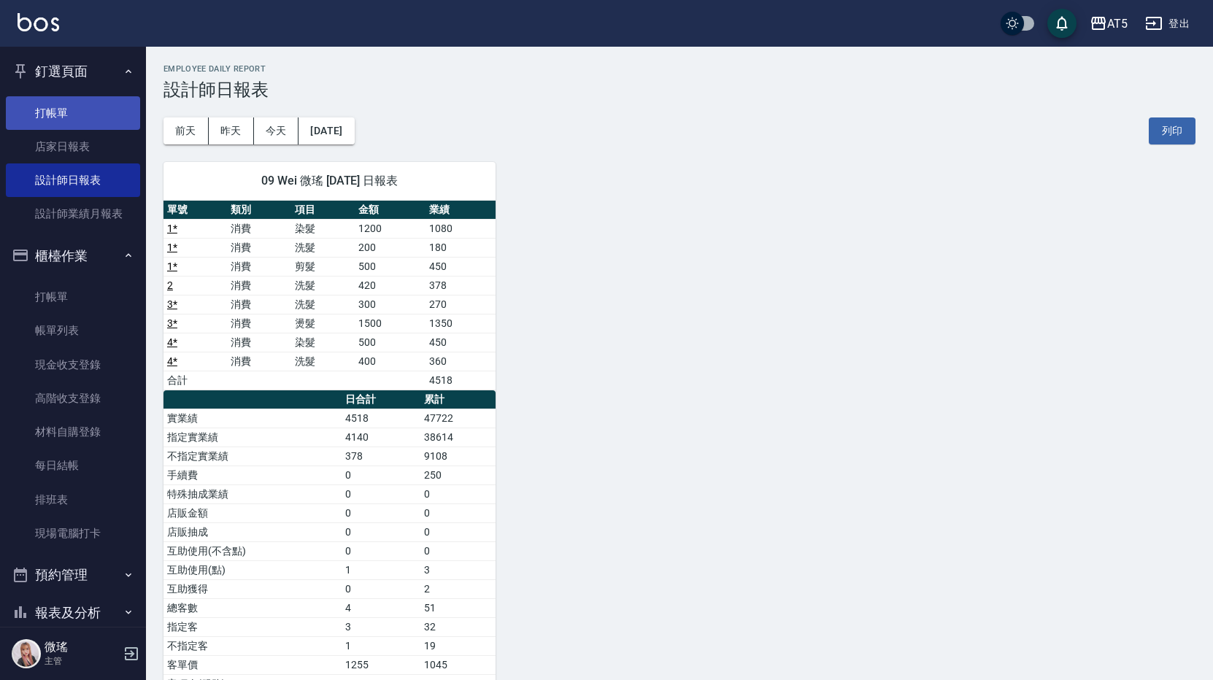
click at [60, 107] on link "打帳單" at bounding box center [73, 113] width 134 height 34
